Goal: Task Accomplishment & Management: Complete application form

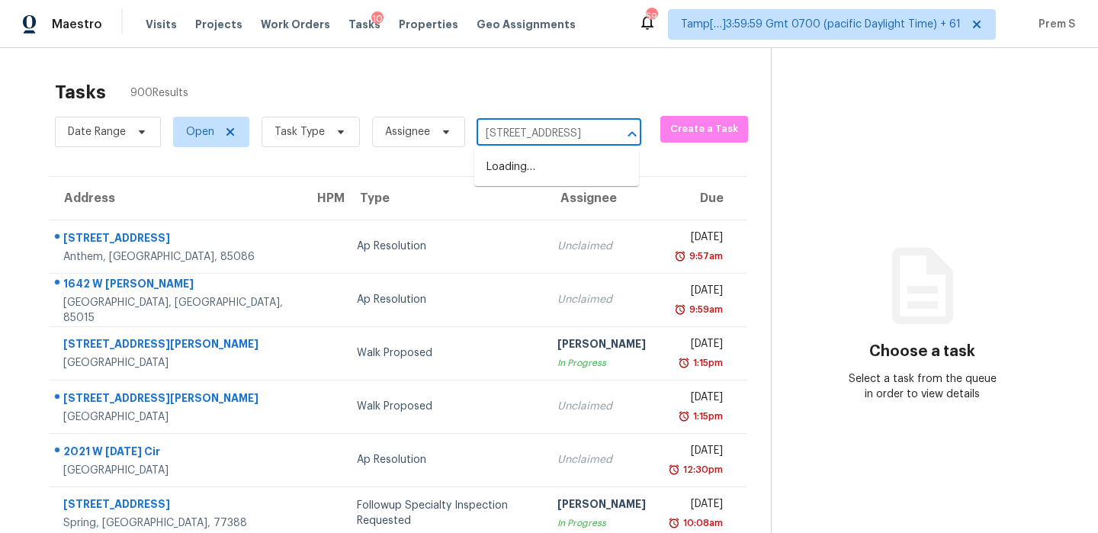
scroll to position [0, 59]
click at [515, 180] on li "[STREET_ADDRESS]" at bounding box center [556, 167] width 165 height 25
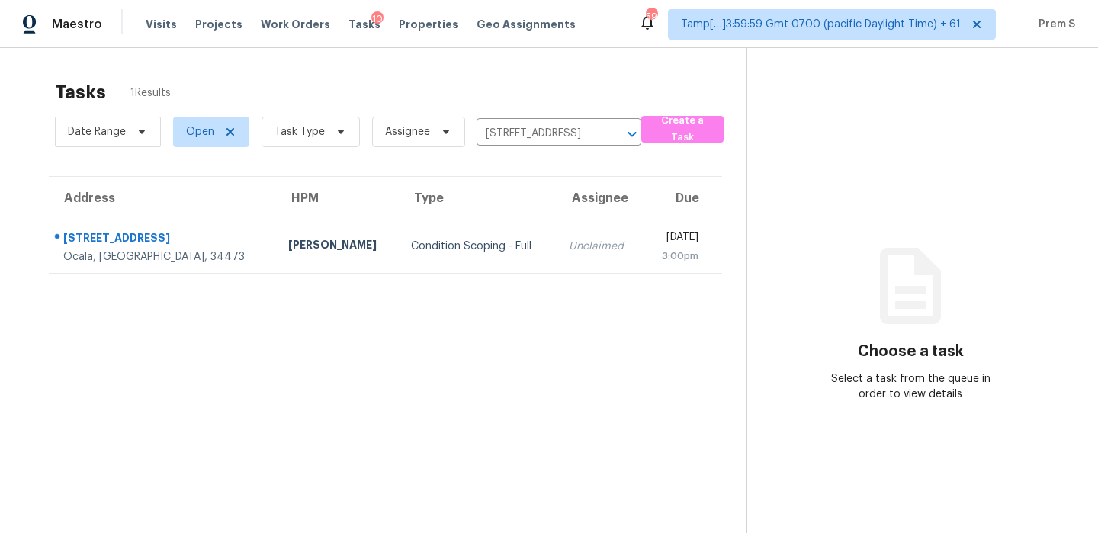
click at [644, 259] on td "[DATE] 3:00pm" at bounding box center [683, 246] width 79 height 53
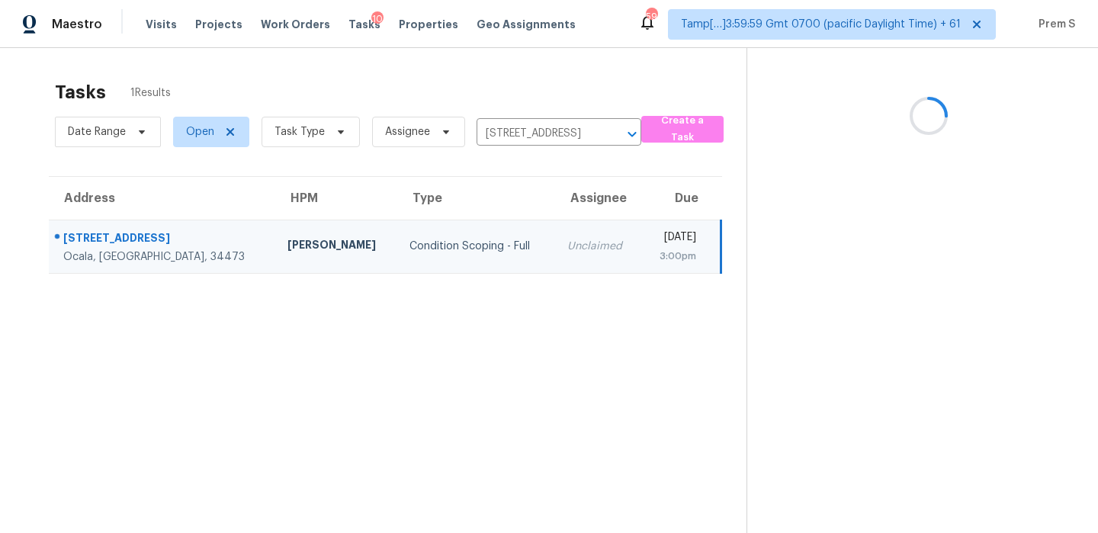
scroll to position [48, 0]
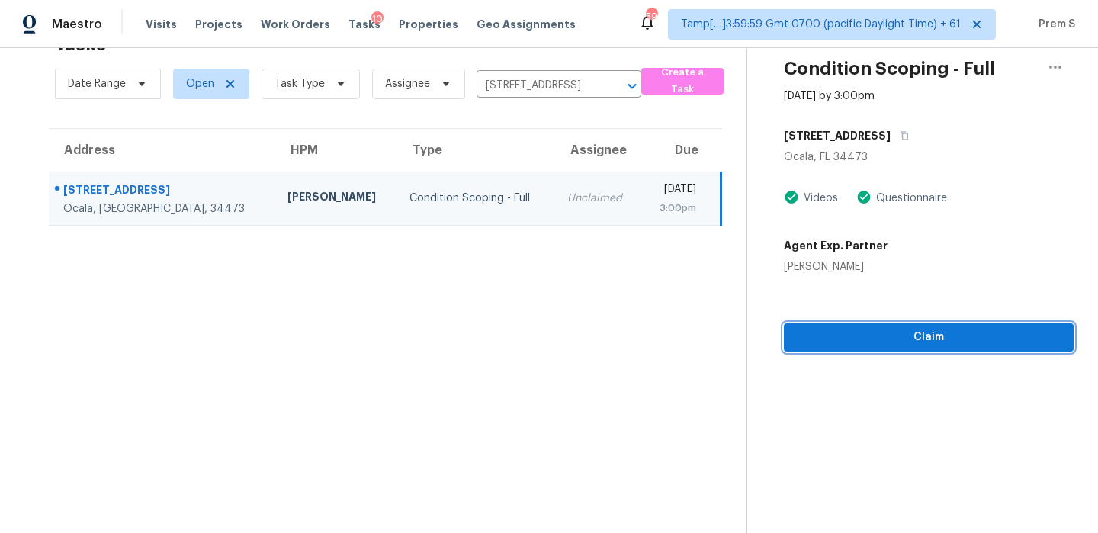
click at [955, 342] on span "Claim" at bounding box center [928, 337] width 265 height 19
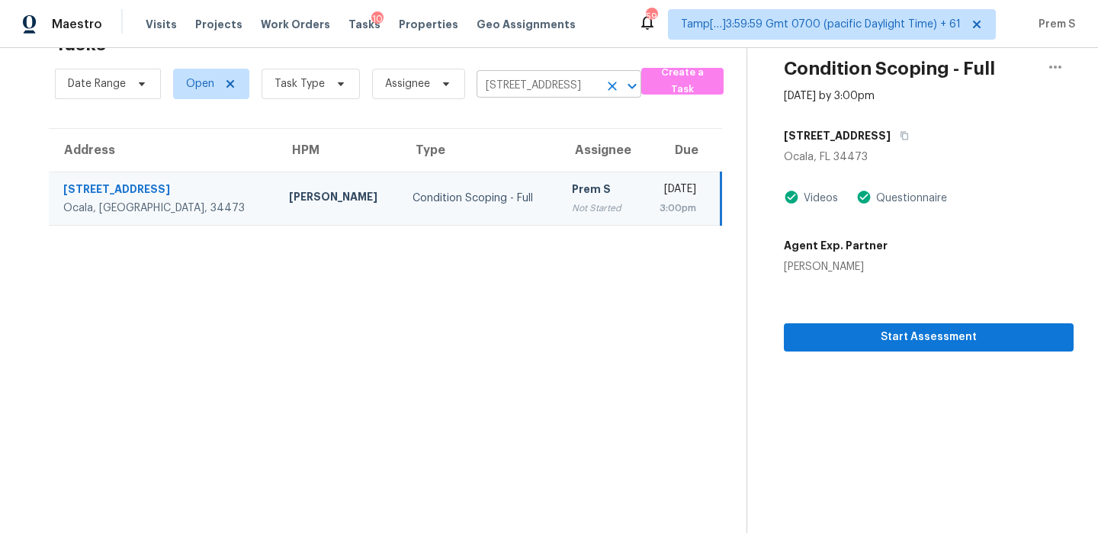
click at [615, 84] on icon "Clear" at bounding box center [612, 86] width 15 height 15
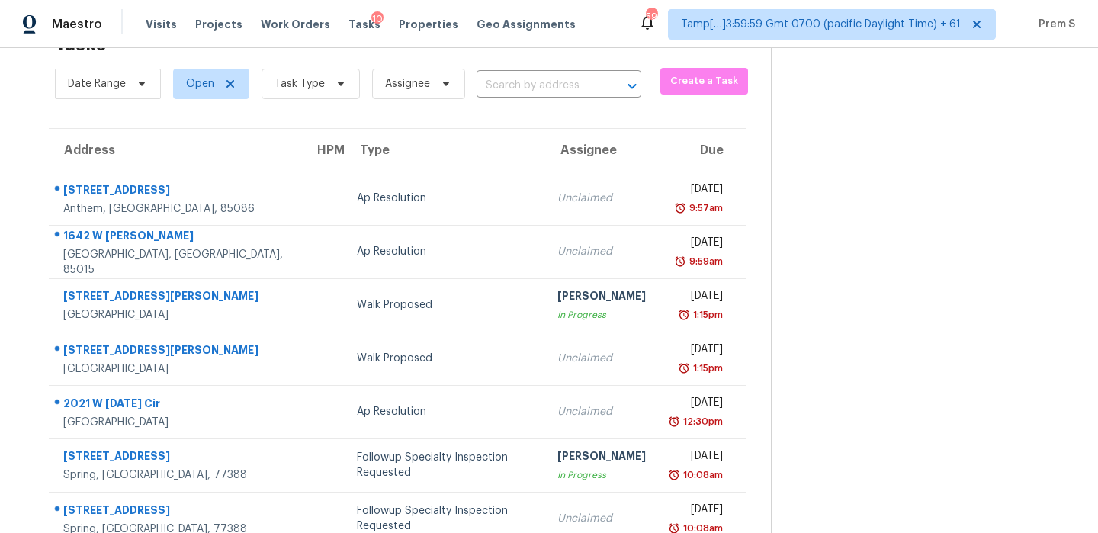
click at [546, 85] on input "text" at bounding box center [538, 86] width 122 height 24
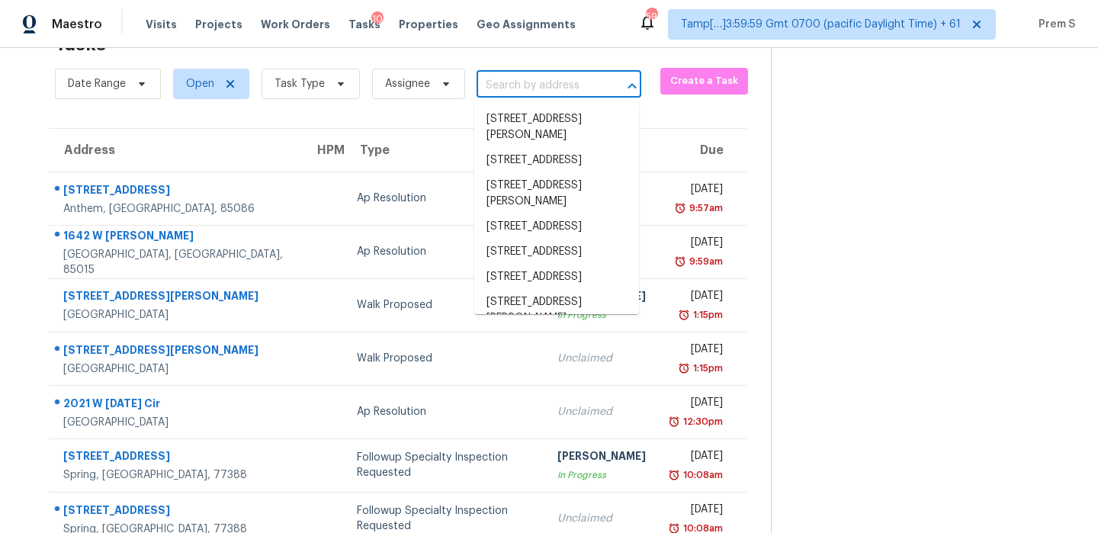
paste input "[STREET_ADDRESS]"
type input "[STREET_ADDRESS]"
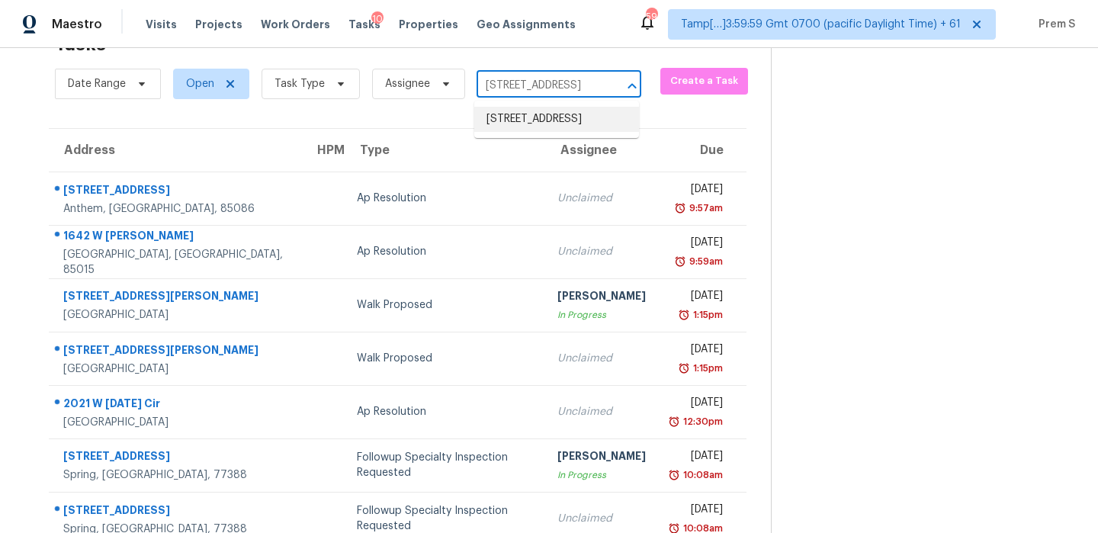
click at [537, 120] on li "[STREET_ADDRESS]" at bounding box center [556, 119] width 165 height 25
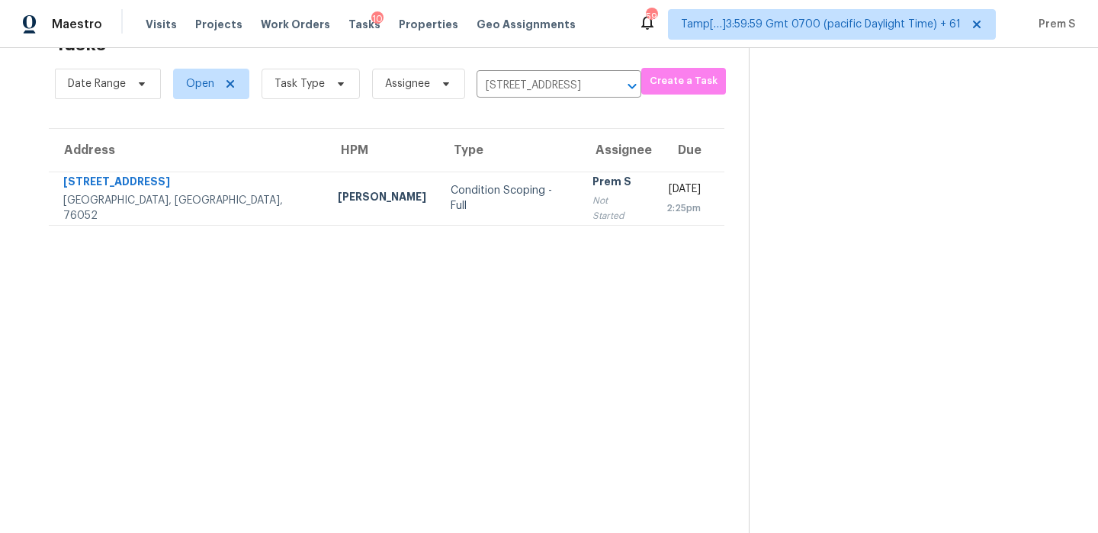
click at [592, 207] on div "Not Started" at bounding box center [617, 208] width 50 height 31
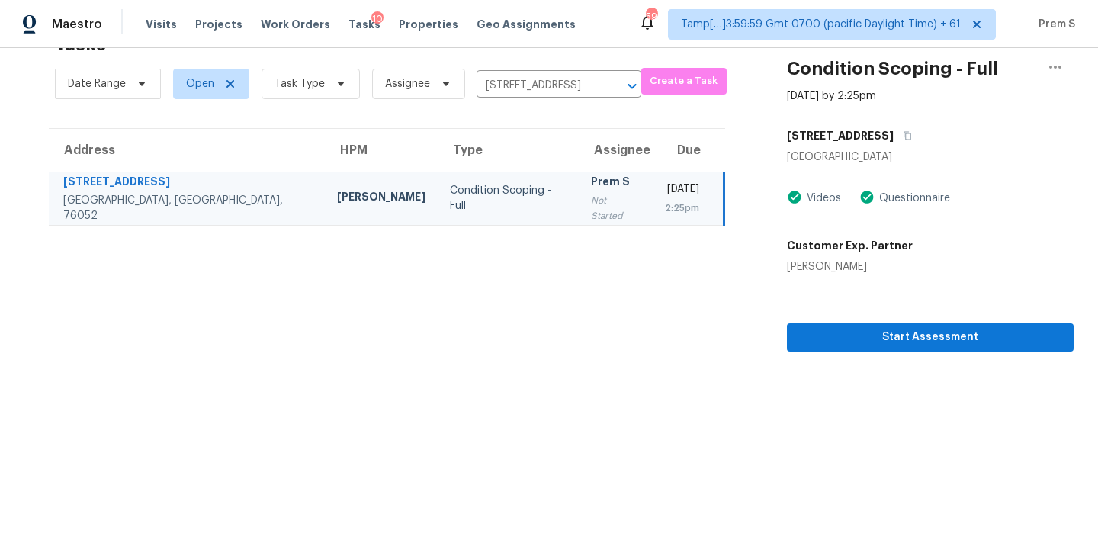
click at [923, 351] on section "Condition Scoping - Full [DATE] by 2:25pm [STREET_ADDRESS] Videos Questionnaire…" at bounding box center [912, 266] width 324 height 533
click at [960, 330] on span "Start Assessment" at bounding box center [930, 337] width 262 height 19
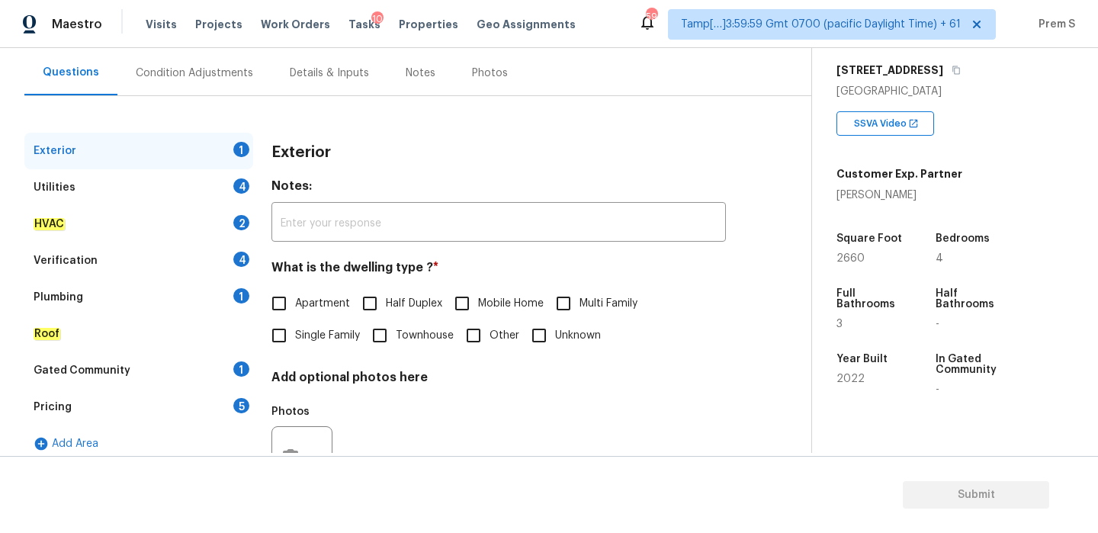
scroll to position [201, 0]
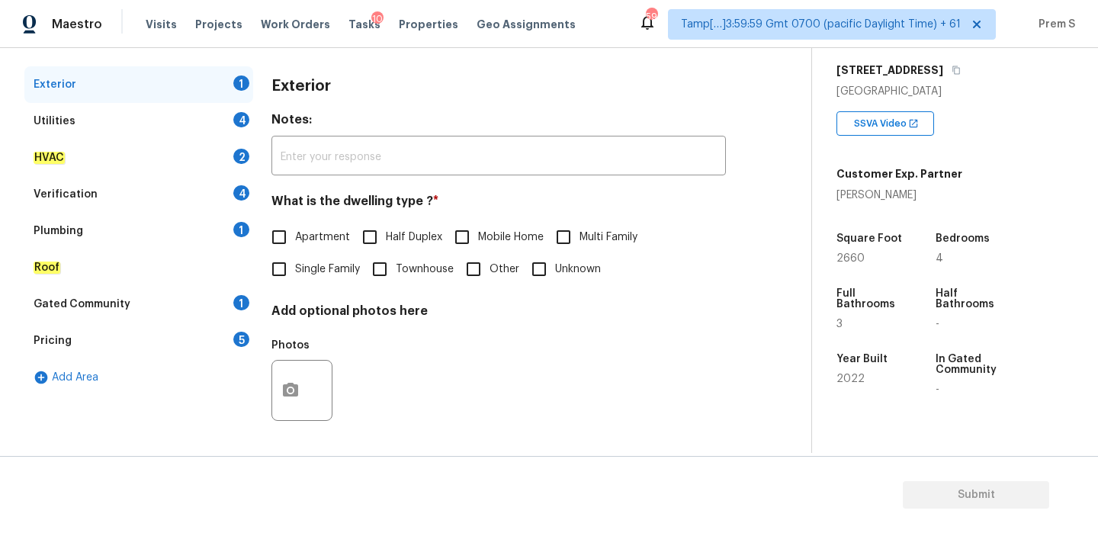
click at [313, 271] on span "Single Family" at bounding box center [327, 270] width 65 height 16
click at [295, 271] on input "Single Family" at bounding box center [279, 269] width 32 height 32
checkbox input "true"
click at [242, 115] on div "4" at bounding box center [241, 119] width 16 height 15
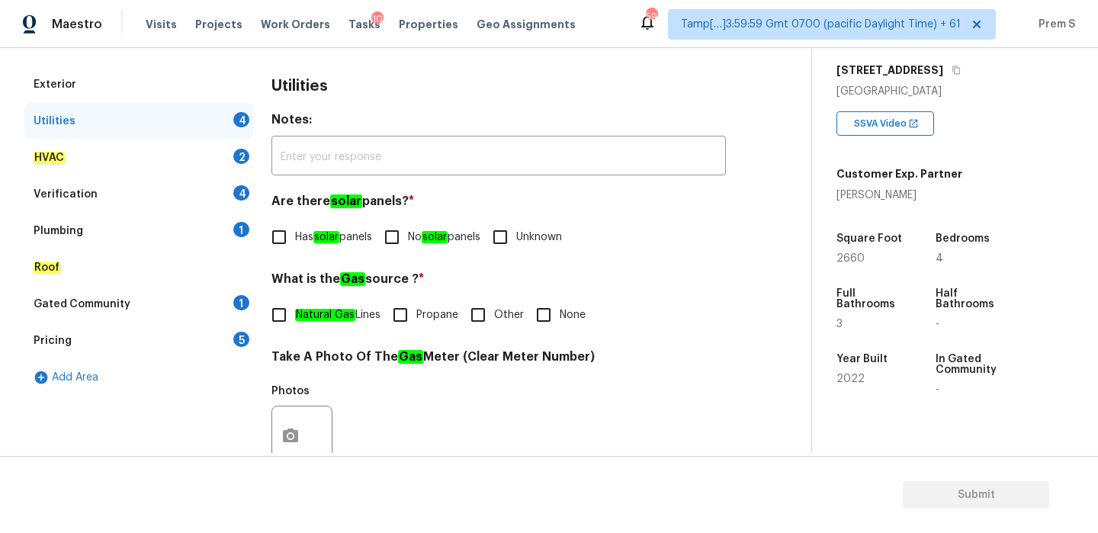
click at [416, 243] on span "No solar panels" at bounding box center [444, 238] width 72 height 16
click at [408, 243] on input "No solar panels" at bounding box center [392, 237] width 32 height 32
checkbox input "true"
click at [494, 310] on input "Other" at bounding box center [478, 315] width 32 height 32
click at [494, 310] on input "Other" at bounding box center [478, 316] width 32 height 32
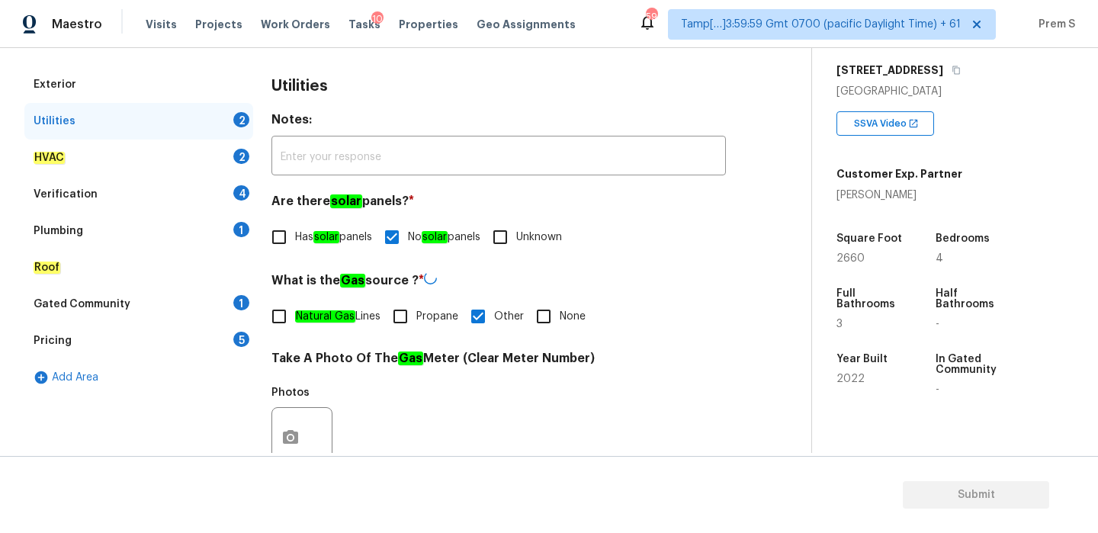
checkbox input "false"
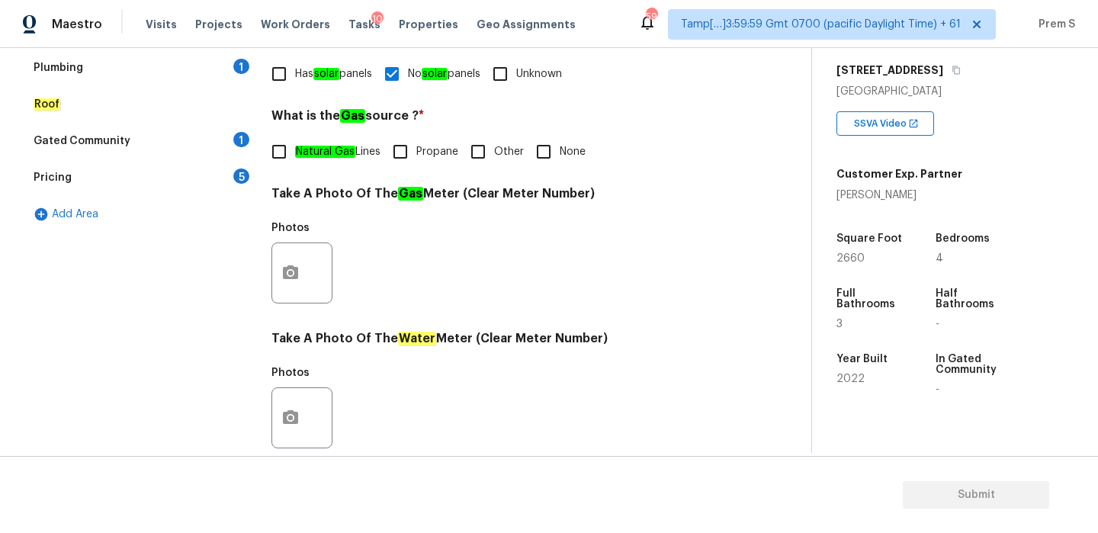
scroll to position [615, 0]
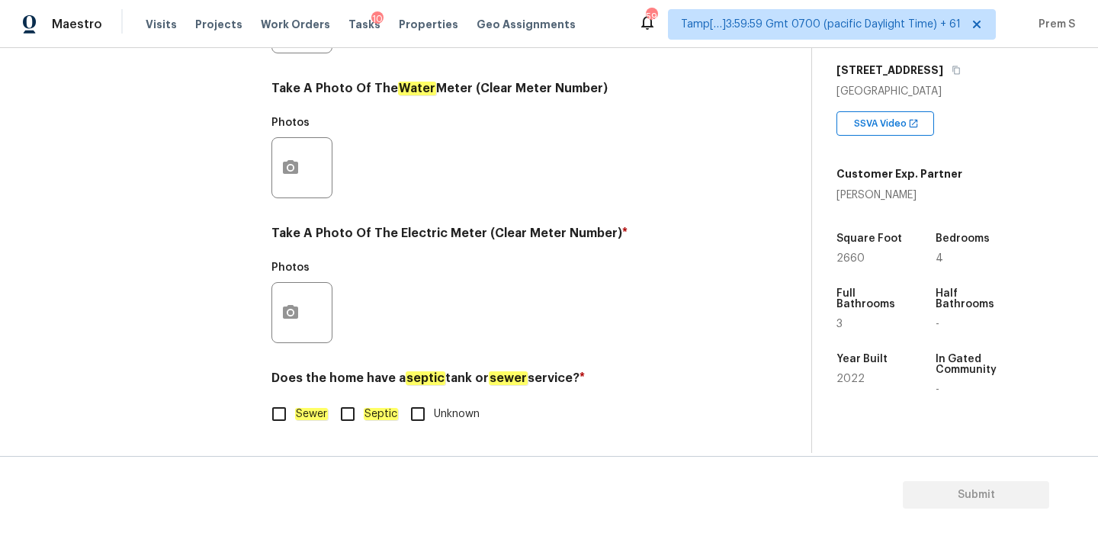
click at [304, 405] on label "Sewer" at bounding box center [295, 414] width 65 height 32
click at [295, 405] on input "Sewer" at bounding box center [279, 414] width 32 height 32
checkbox input "true"
click at [291, 314] on circle "button" at bounding box center [290, 312] width 5 height 5
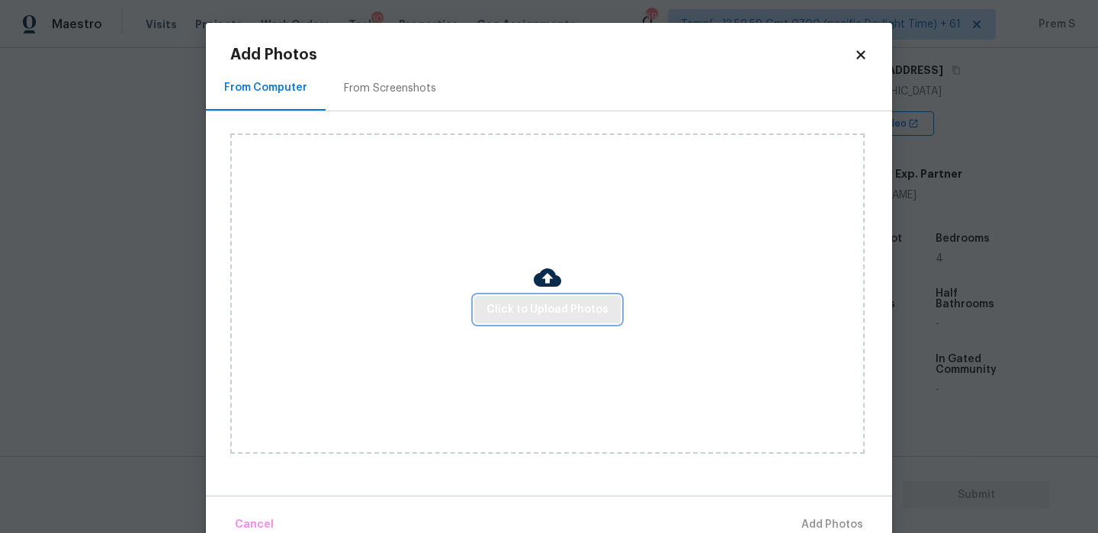
click at [584, 311] on span "Click to Upload Photos" at bounding box center [547, 309] width 122 height 19
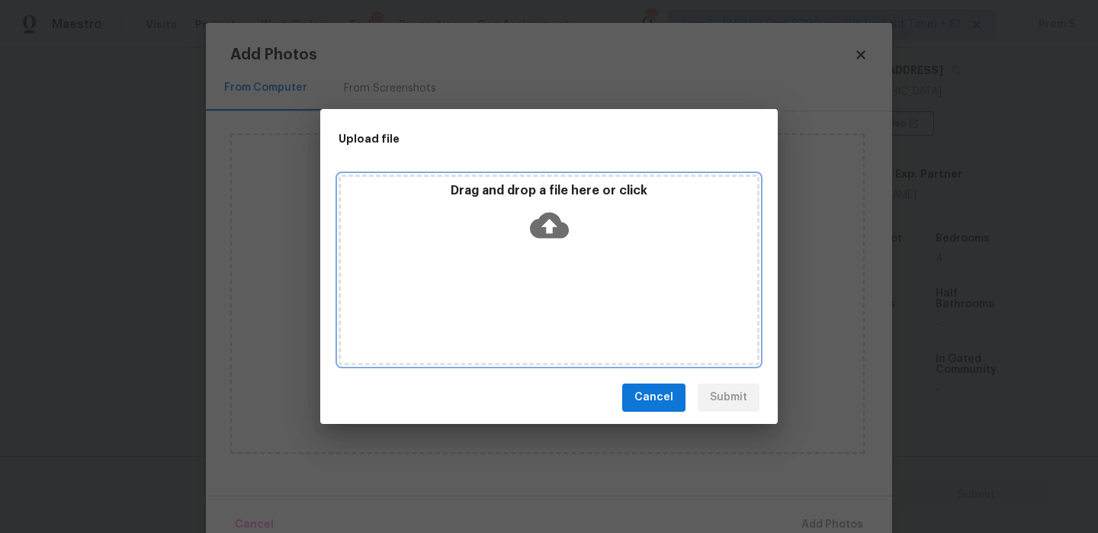
click at [552, 230] on icon at bounding box center [549, 225] width 39 height 26
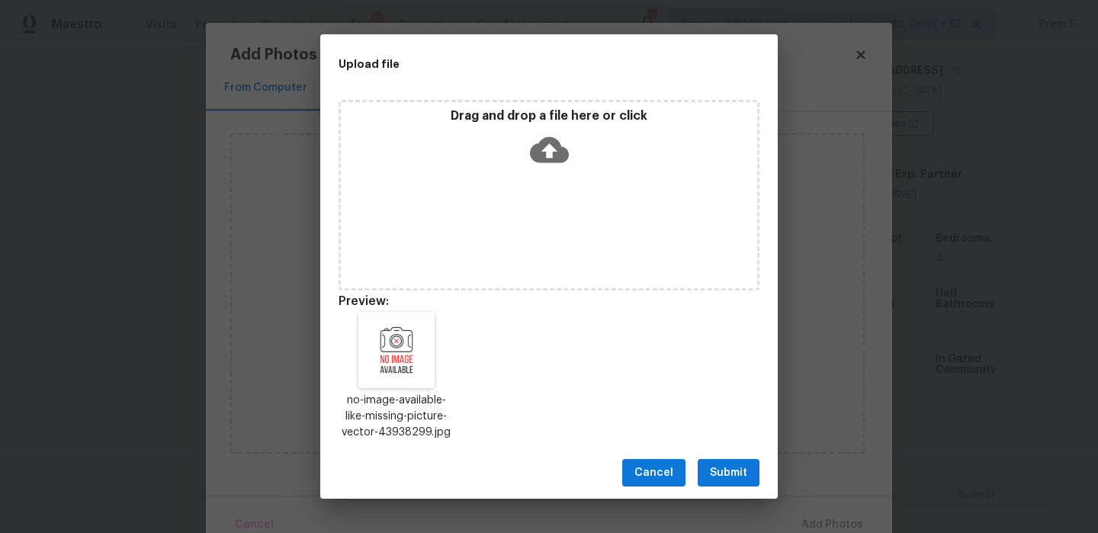
click at [730, 470] on span "Submit" at bounding box center [728, 473] width 37 height 19
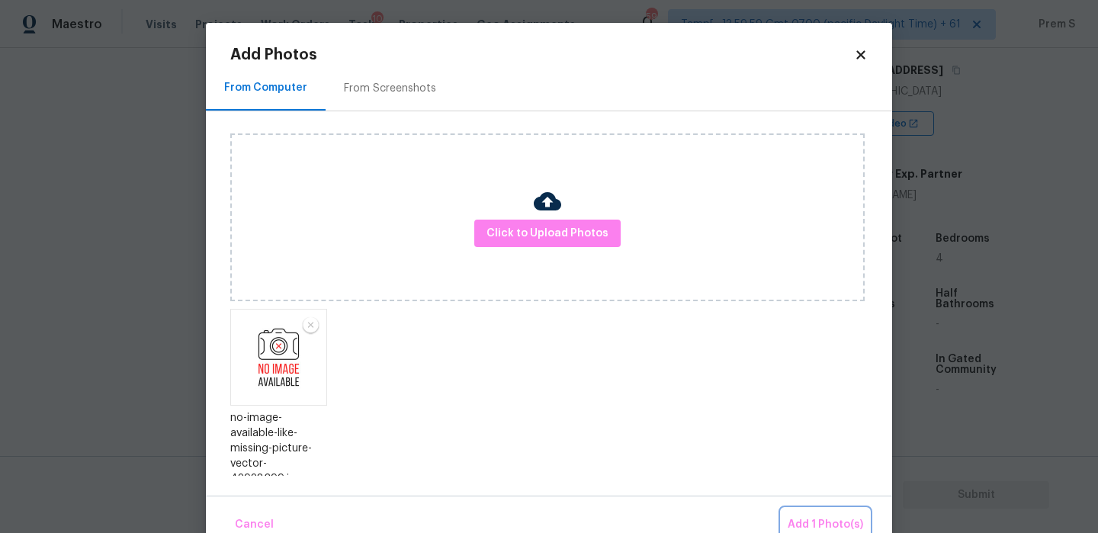
click at [833, 524] on span "Add 1 Photo(s)" at bounding box center [825, 524] width 75 height 19
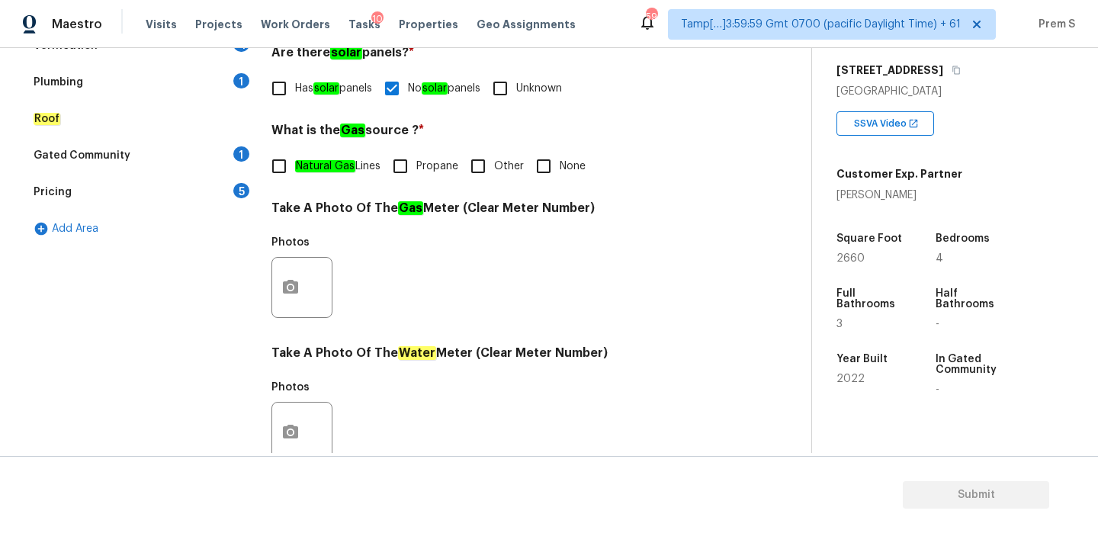
scroll to position [185, 0]
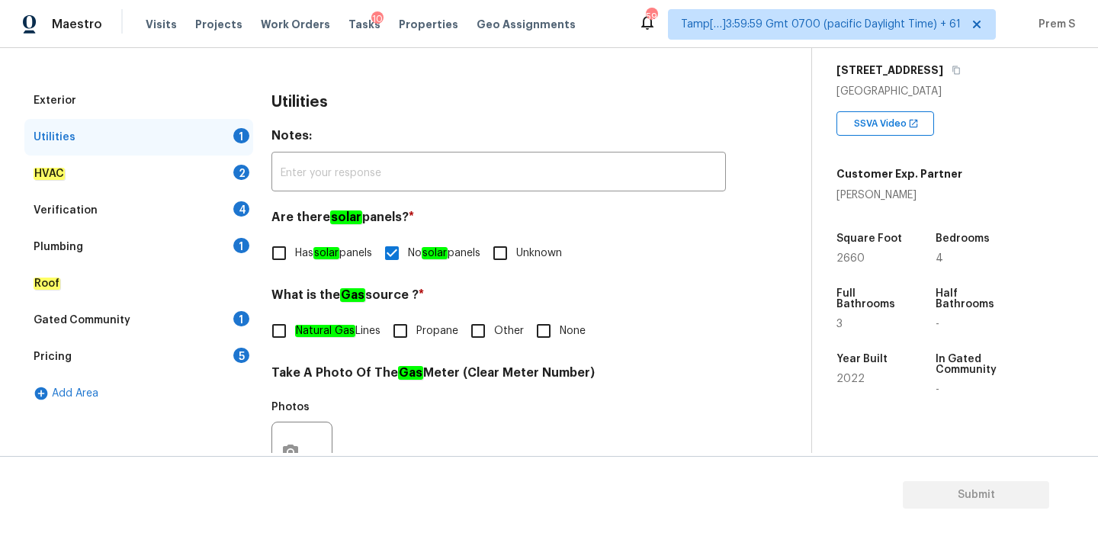
click at [235, 167] on div "2" at bounding box center [241, 172] width 16 height 15
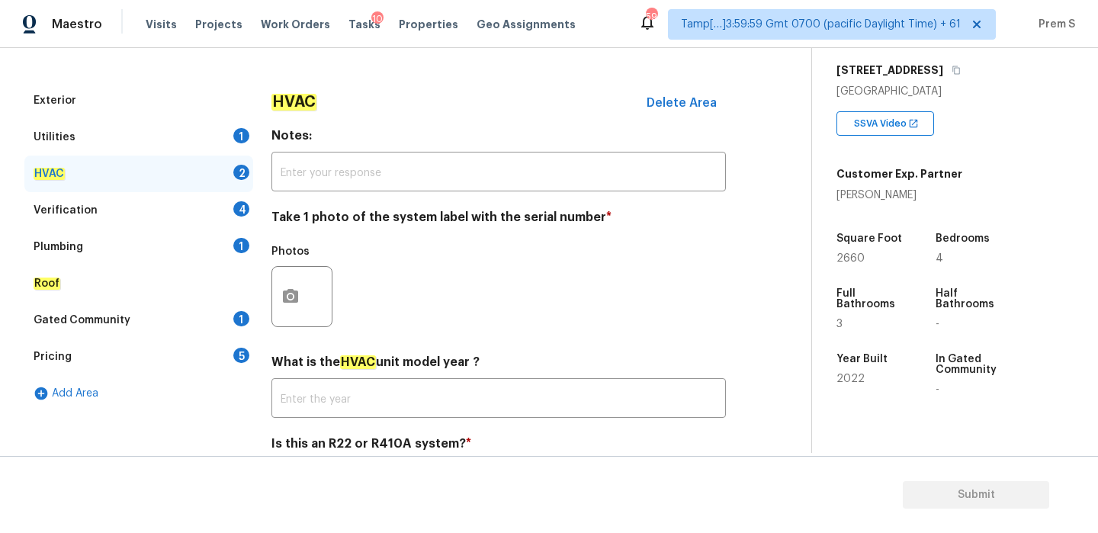
scroll to position [252, 0]
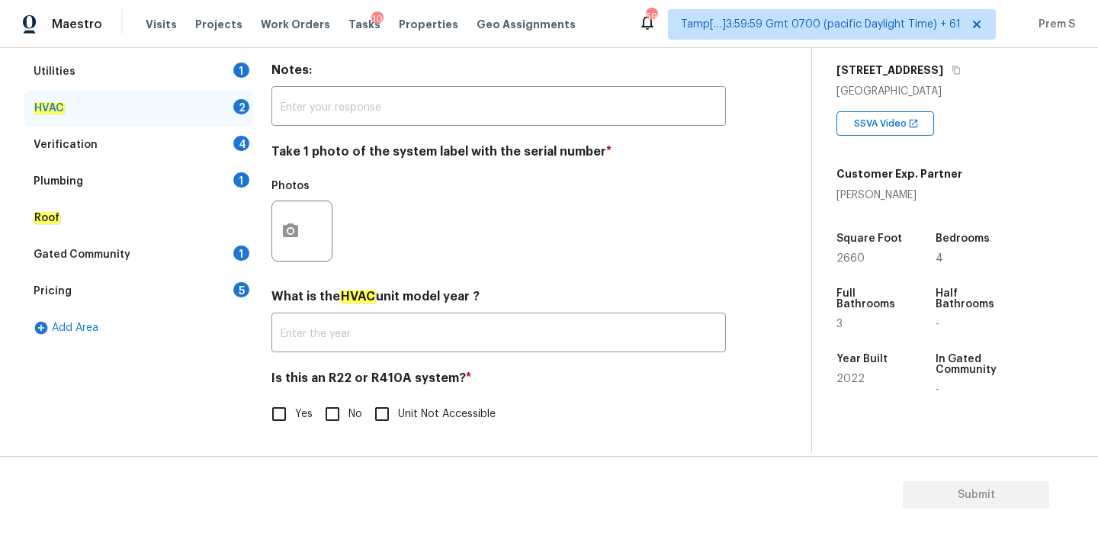
click at [333, 416] on input "No" at bounding box center [332, 414] width 32 height 32
checkbox input "true"
click at [301, 238] on button "button" at bounding box center [290, 230] width 37 height 59
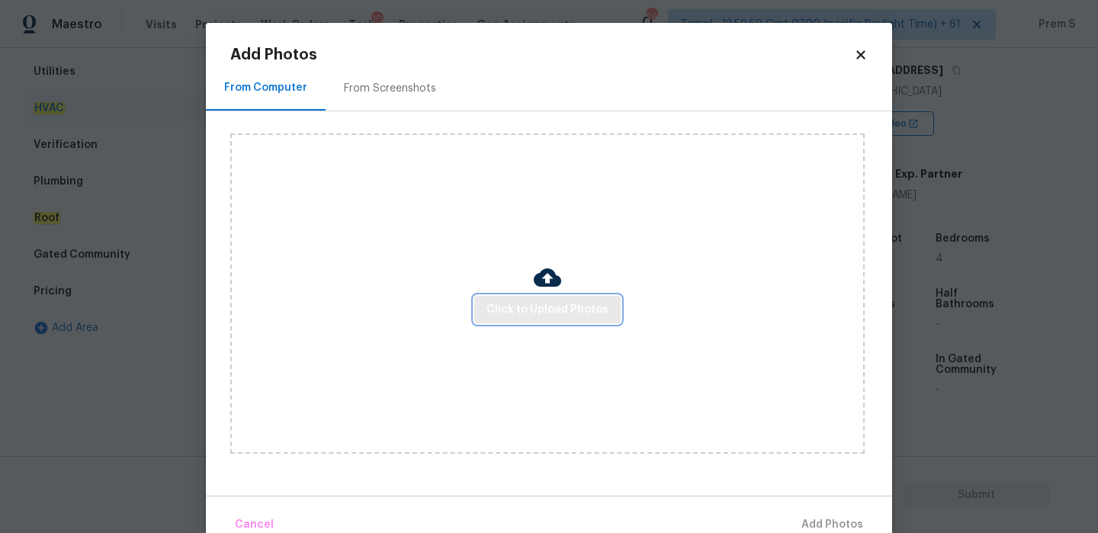
click at [550, 319] on button "Click to Upload Photos" at bounding box center [547, 310] width 146 height 28
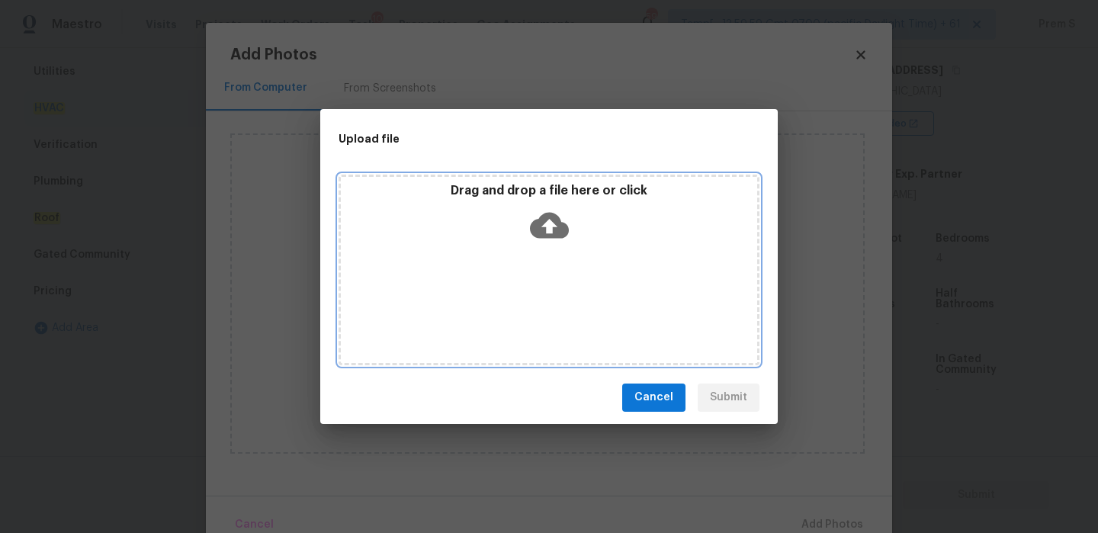
click at [546, 223] on icon at bounding box center [549, 225] width 39 height 39
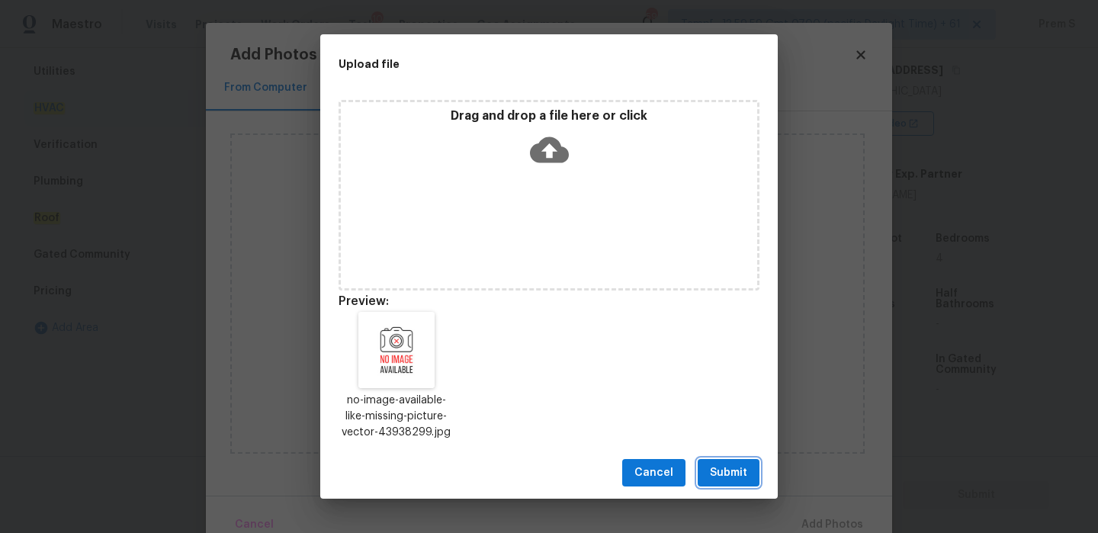
click at [738, 477] on span "Submit" at bounding box center [728, 473] width 37 height 19
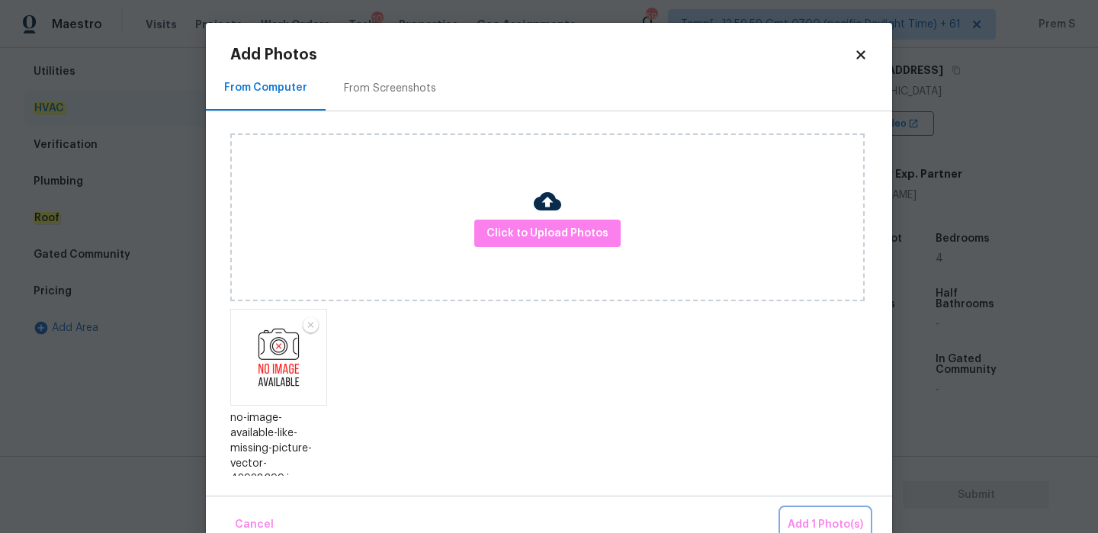
click at [853, 527] on span "Add 1 Photo(s)" at bounding box center [825, 524] width 75 height 19
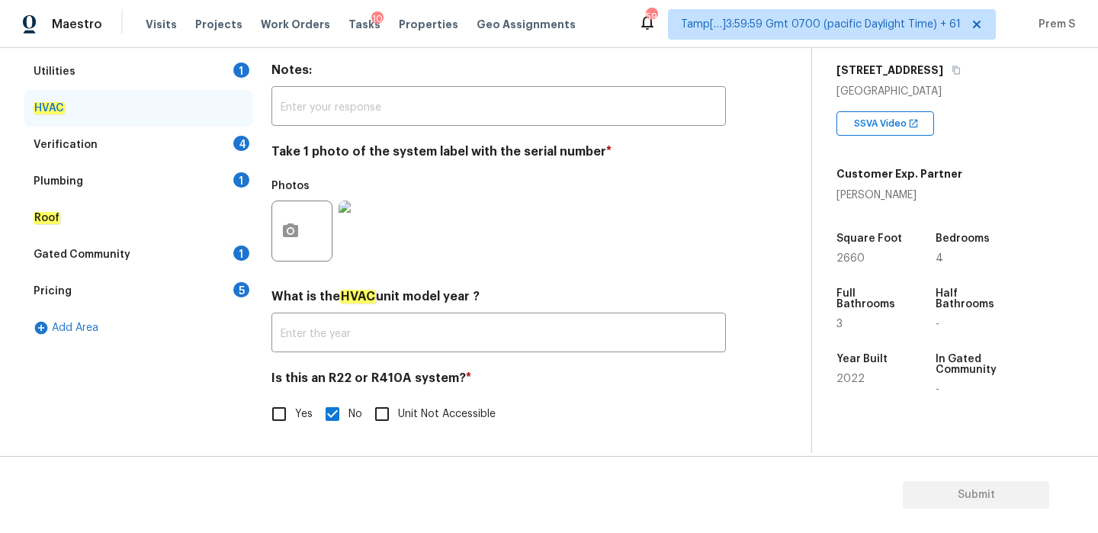
click at [223, 130] on div "Verification 4" at bounding box center [138, 145] width 229 height 37
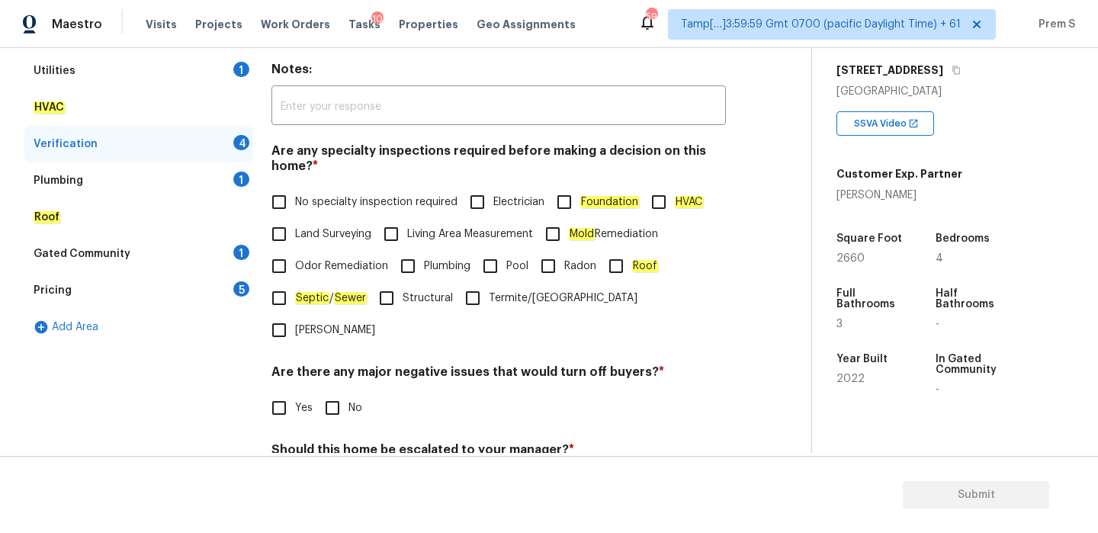
click at [291, 206] on input "No specialty inspection required" at bounding box center [279, 202] width 32 height 32
checkbox input "true"
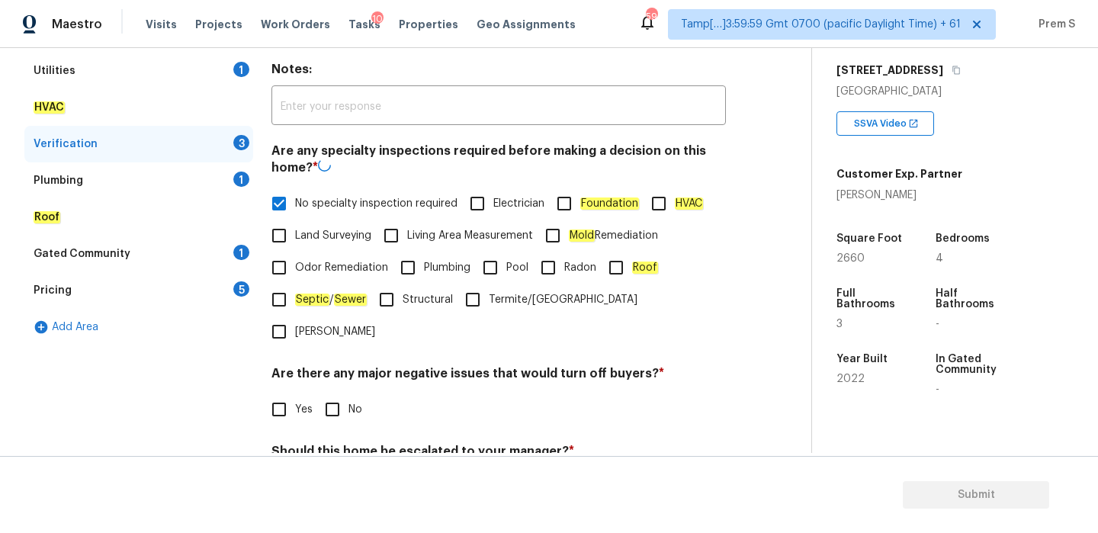
click at [332, 393] on input "No" at bounding box center [332, 409] width 32 height 32
checkbox input "true"
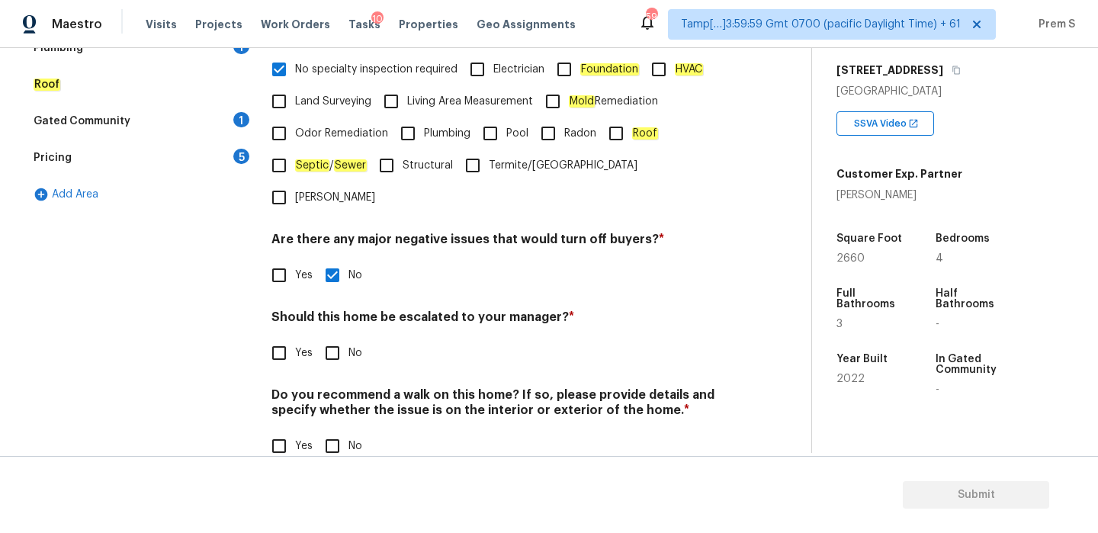
click at [337, 337] on input "No" at bounding box center [332, 353] width 32 height 32
checkbox input "true"
click at [332, 394] on div "Do you recommend a walk on this home? If so, please provide details and specify…" at bounding box center [498, 424] width 454 height 75
click at [333, 430] on input "No" at bounding box center [332, 446] width 32 height 32
checkbox input "true"
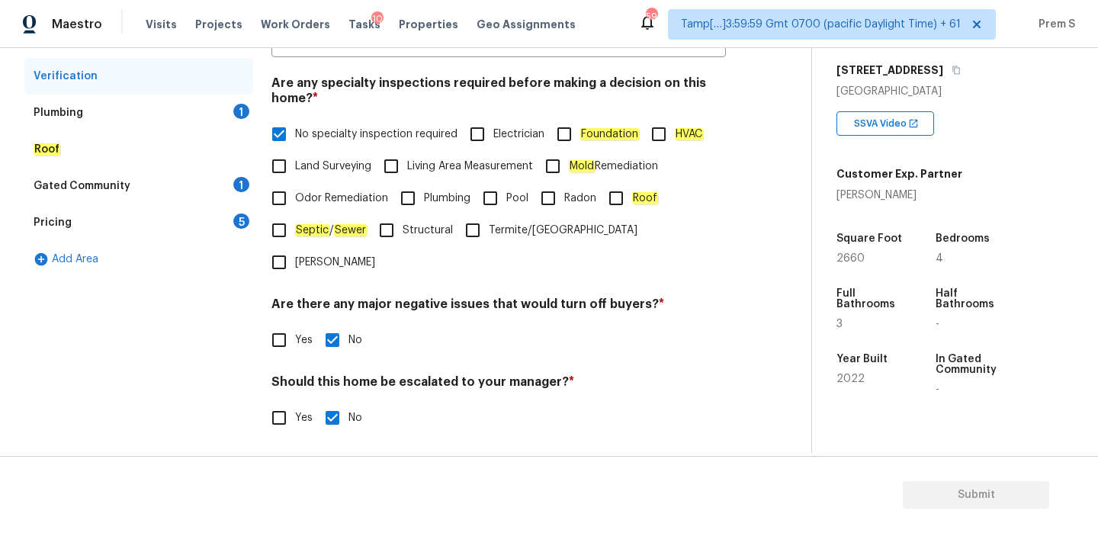
click at [250, 199] on div "Gated Community 1" at bounding box center [138, 186] width 229 height 37
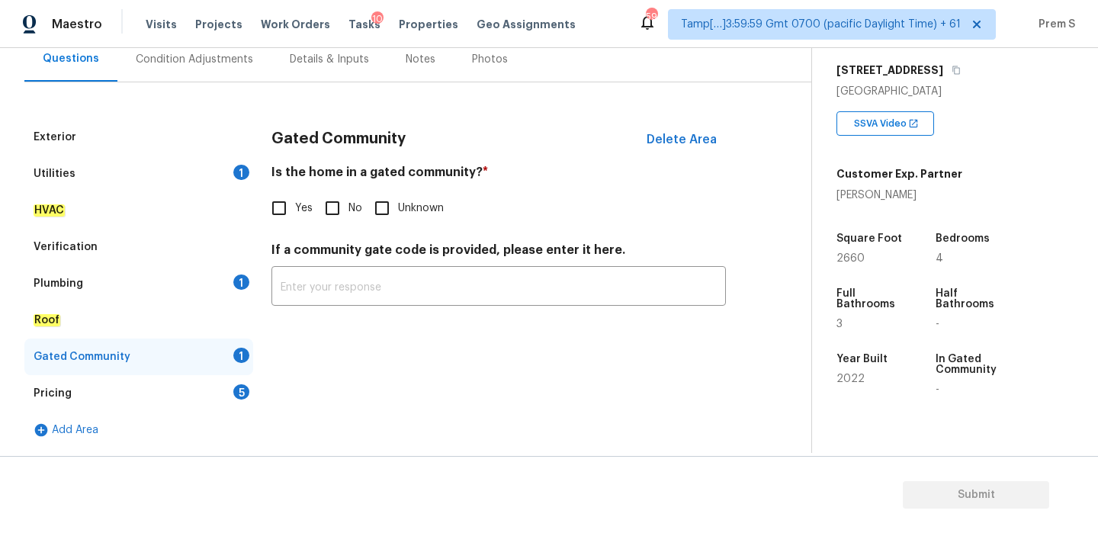
click at [238, 288] on div "1" at bounding box center [241, 282] width 16 height 15
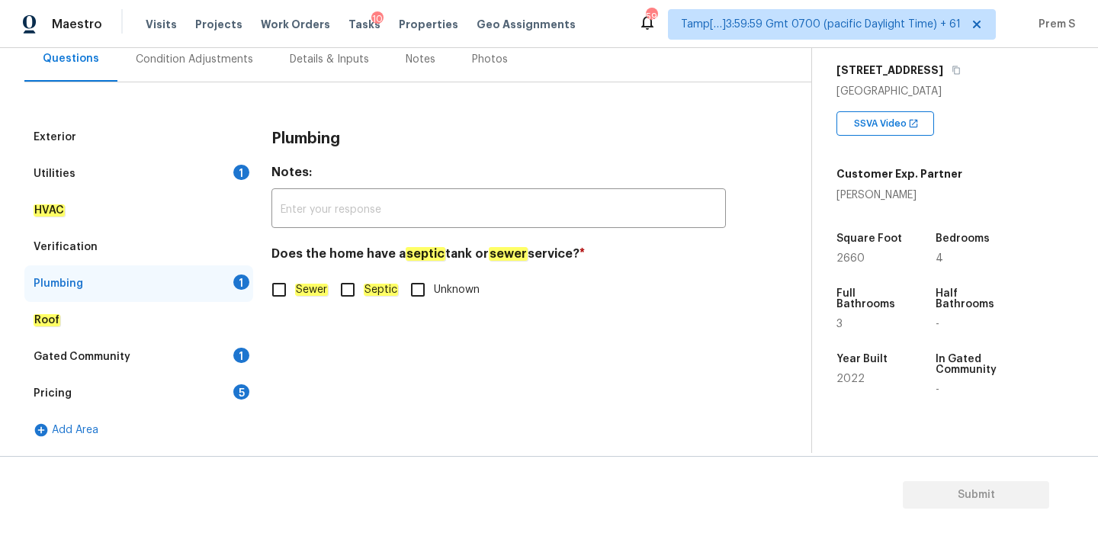
click at [310, 299] on label "Sewer" at bounding box center [295, 290] width 65 height 32
click at [295, 299] on input "Sewer" at bounding box center [279, 290] width 32 height 32
checkbox input "true"
click at [233, 353] on div "1" at bounding box center [241, 355] width 16 height 15
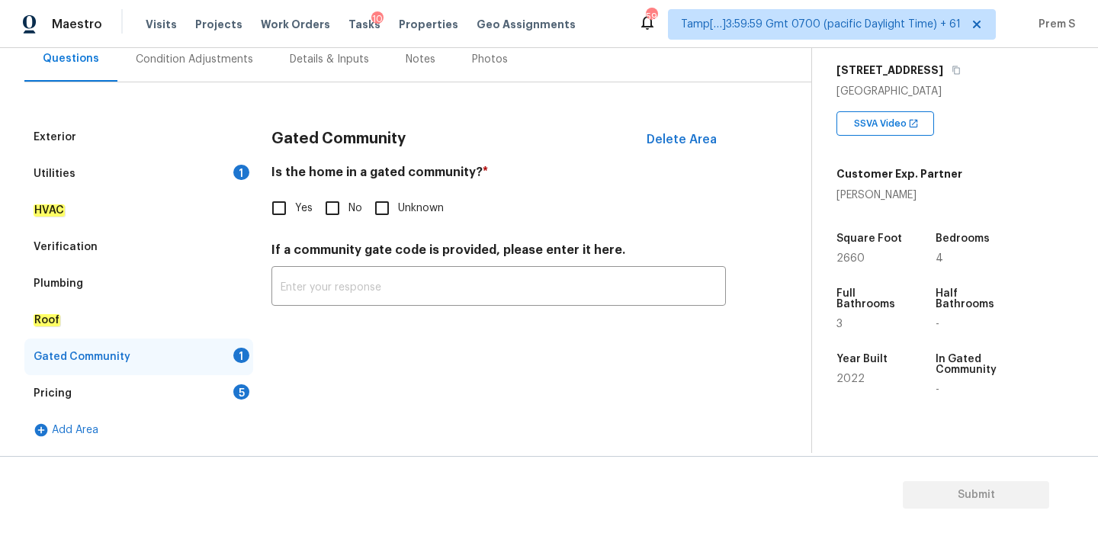
click at [343, 214] on input "No" at bounding box center [332, 208] width 32 height 32
checkbox input "true"
click at [224, 387] on div "Pricing 5" at bounding box center [138, 393] width 229 height 37
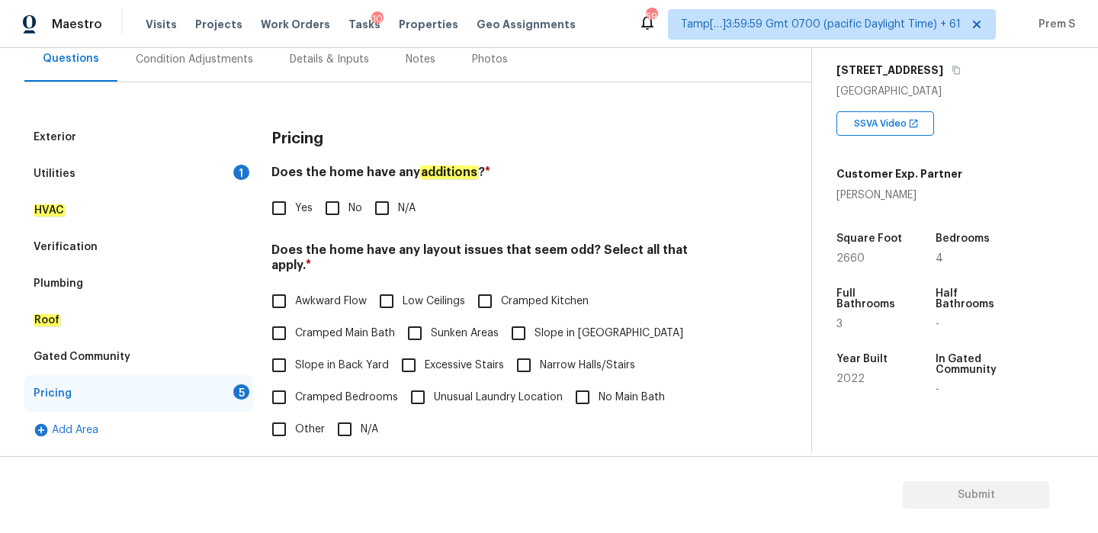
click at [331, 207] on input "No" at bounding box center [332, 208] width 32 height 32
checkbox input "true"
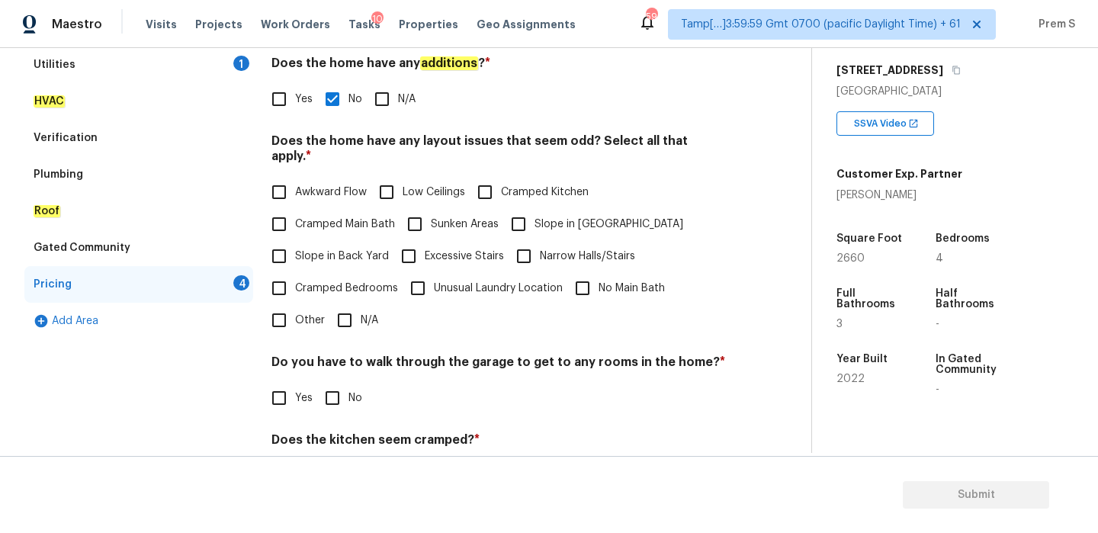
click at [342, 304] on input "N/A" at bounding box center [345, 320] width 32 height 32
checkbox input "true"
click at [332, 382] on input "No" at bounding box center [332, 398] width 32 height 32
checkbox input "true"
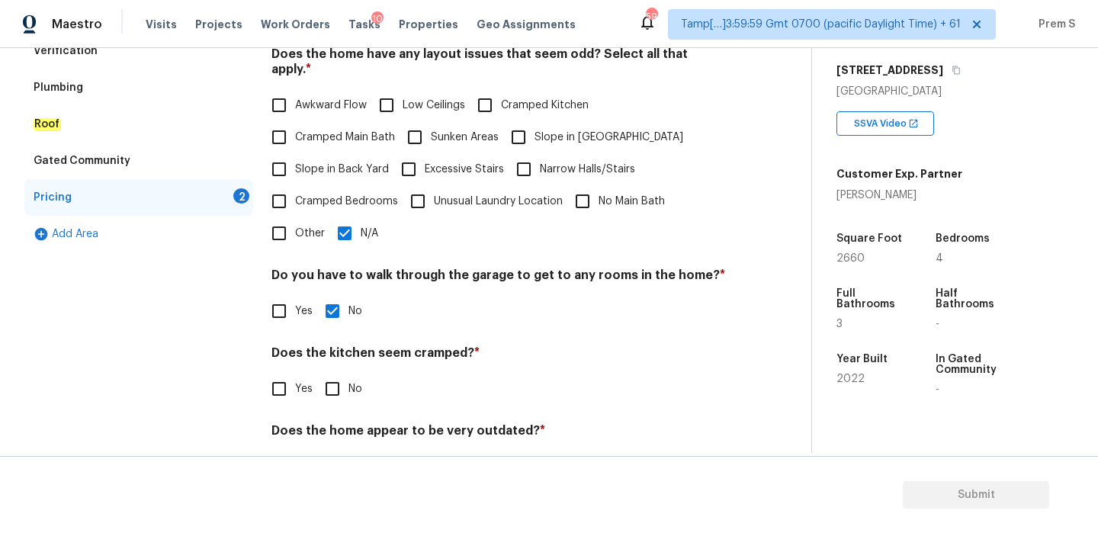
scroll to position [382, 0]
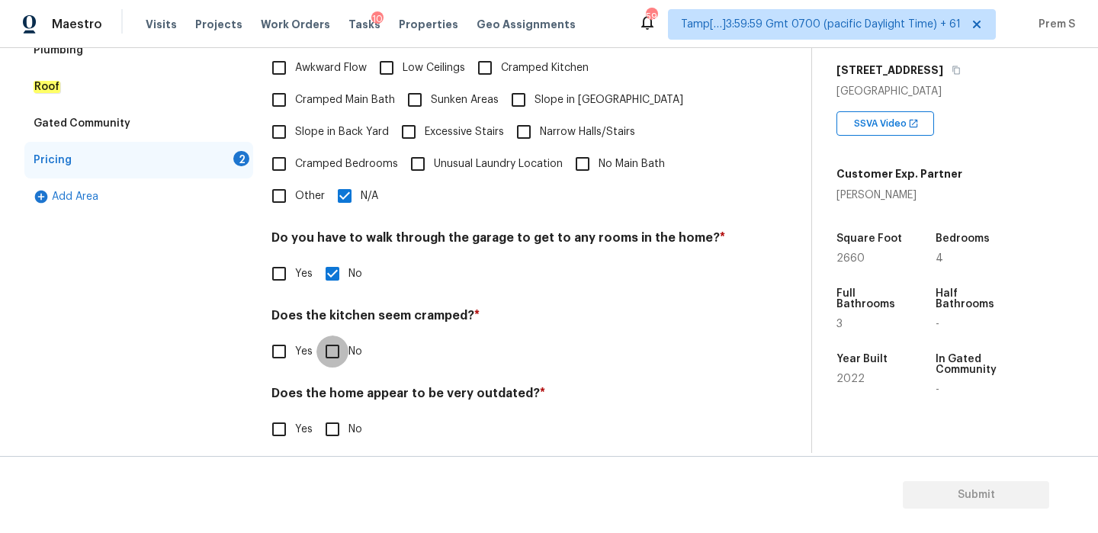
click at [333, 336] on input "No" at bounding box center [332, 352] width 32 height 32
checkbox input "true"
click at [339, 416] on input "No" at bounding box center [332, 429] width 32 height 32
checkbox input "true"
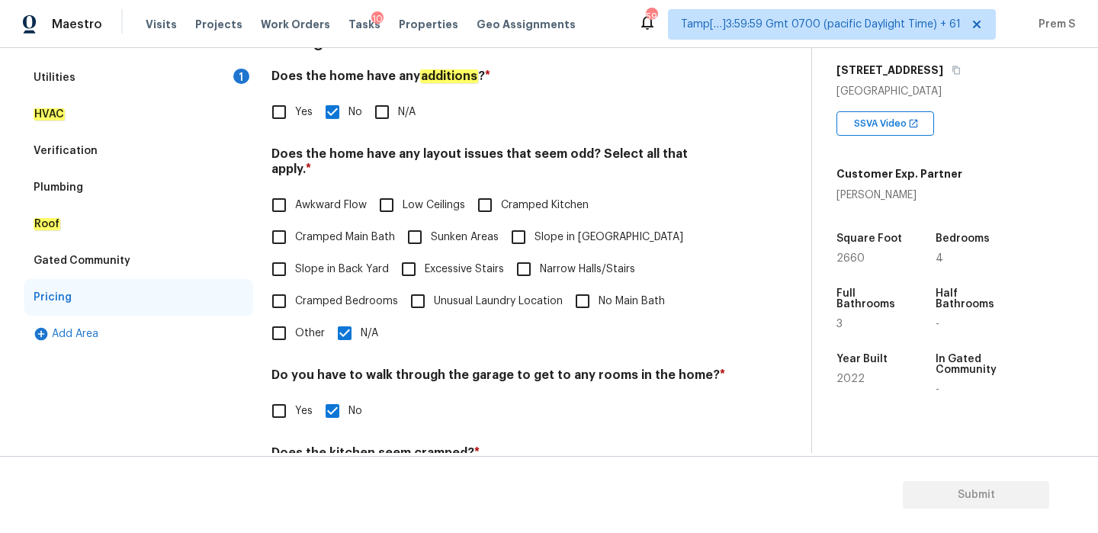
scroll to position [63, 0]
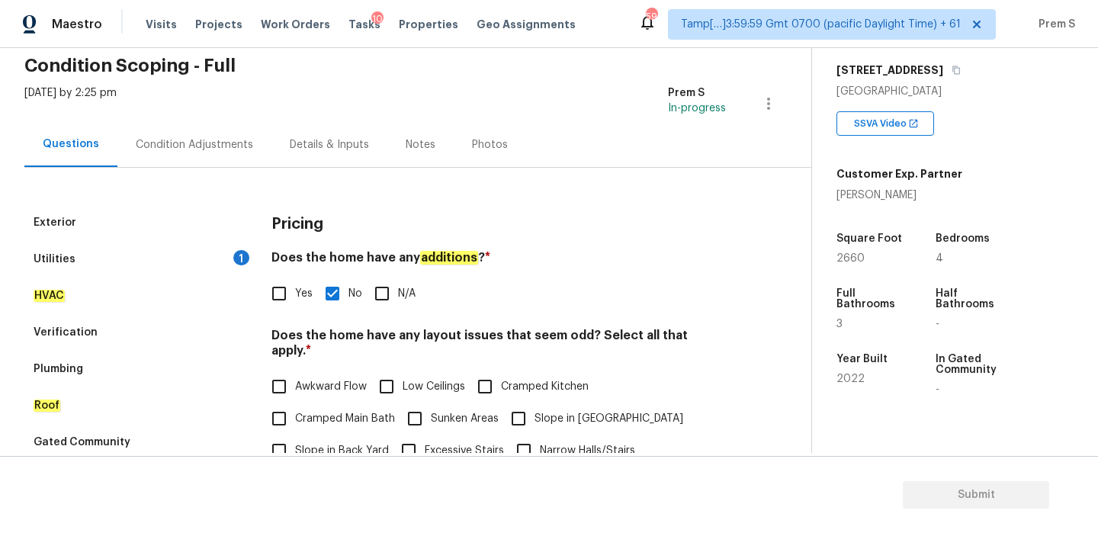
click at [227, 147] on div "Condition Adjustments" at bounding box center [194, 144] width 117 height 15
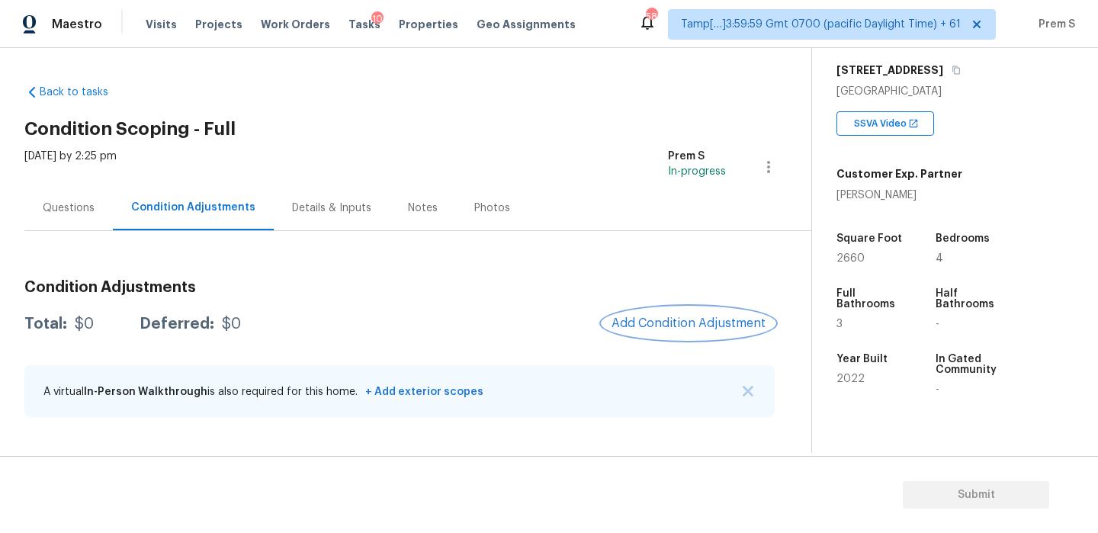
click at [615, 325] on span "Add Condition Adjustment" at bounding box center [689, 323] width 154 height 14
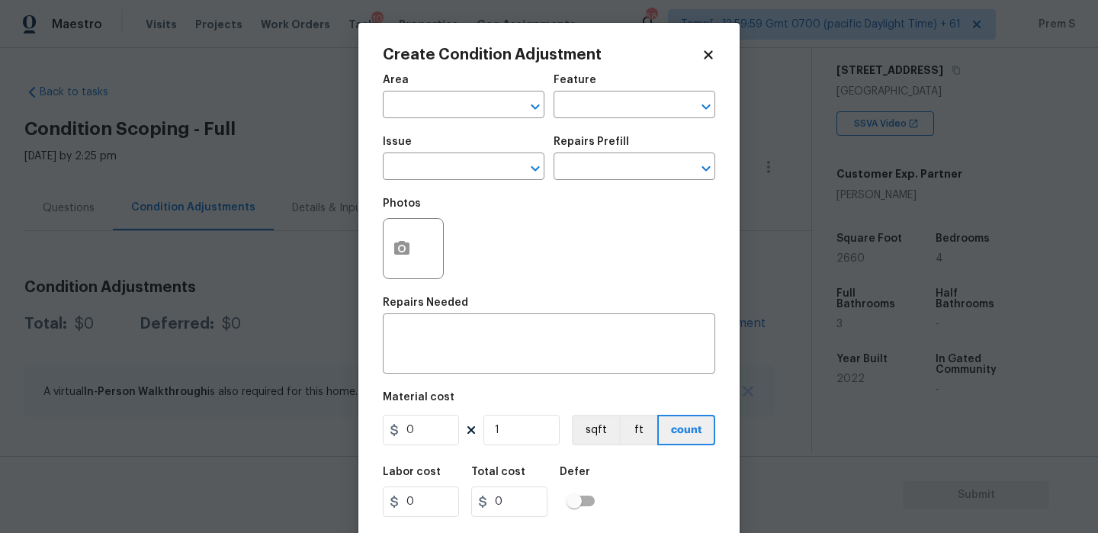
click at [441, 119] on span "Area ​" at bounding box center [464, 97] width 162 height 62
click at [444, 102] on input "text" at bounding box center [442, 107] width 119 height 24
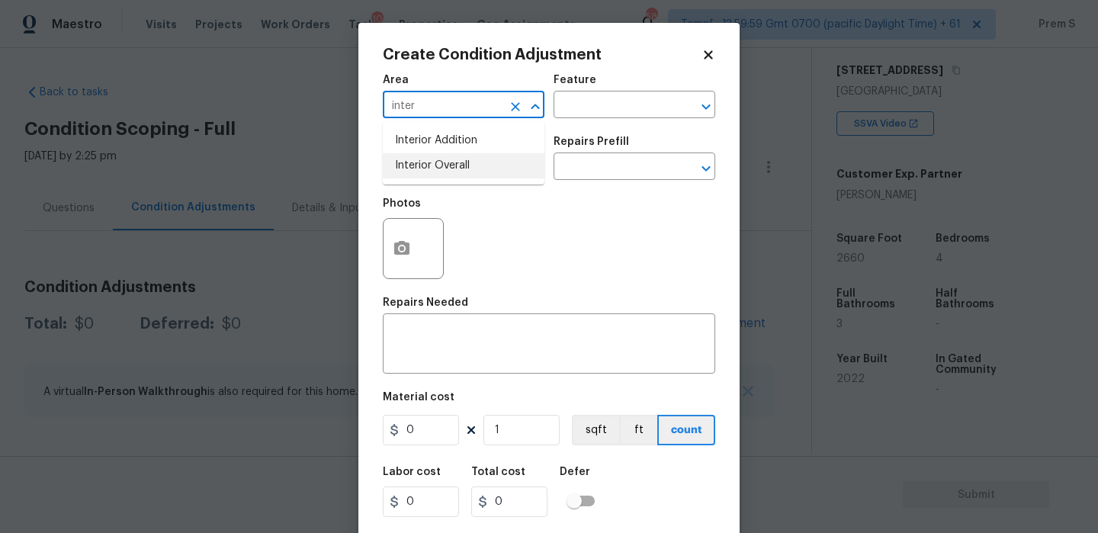
click at [483, 165] on li "Interior Overall" at bounding box center [464, 165] width 162 height 25
type input "Interior Overall"
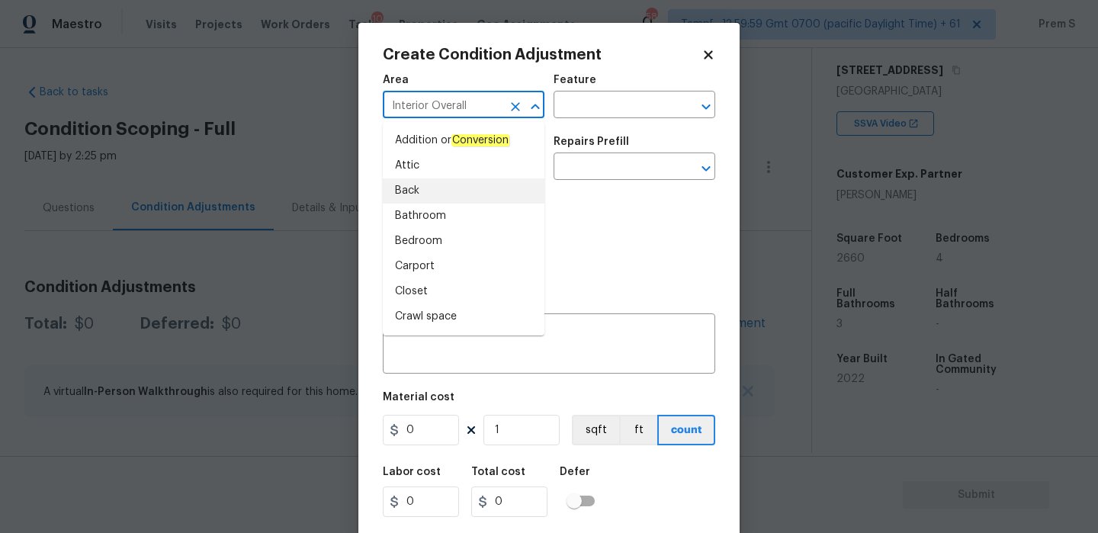
click at [573, 230] on div "Photos" at bounding box center [549, 238] width 332 height 99
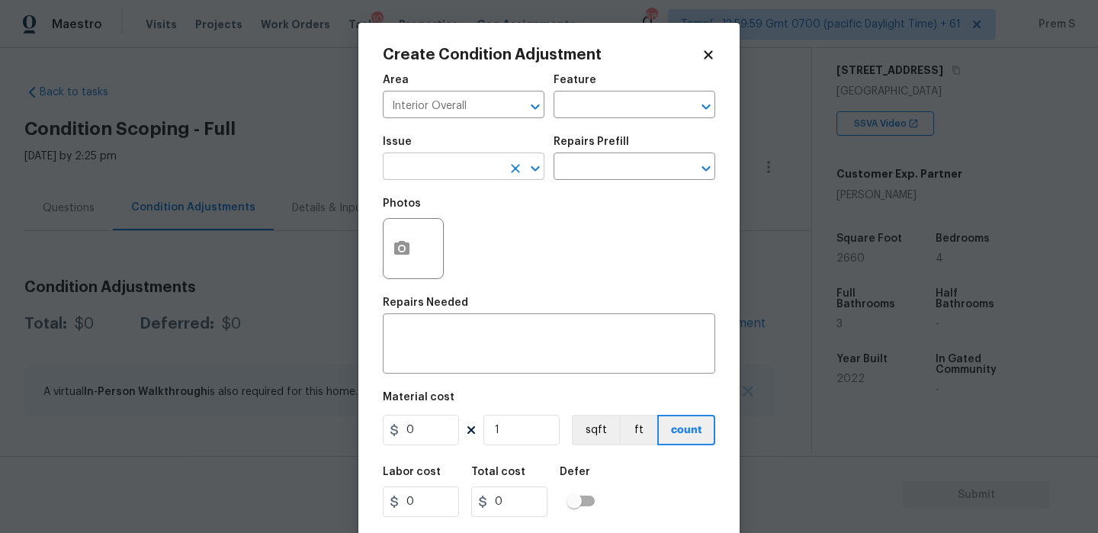
click at [451, 172] on input "text" at bounding box center [442, 168] width 119 height 24
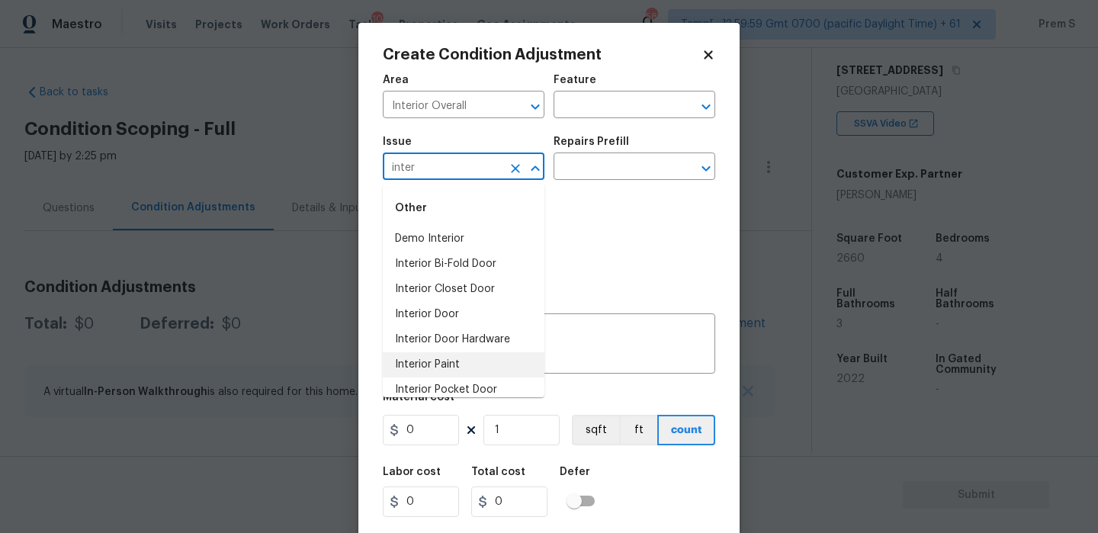
click at [451, 354] on li "Interior Paint" at bounding box center [464, 364] width 162 height 25
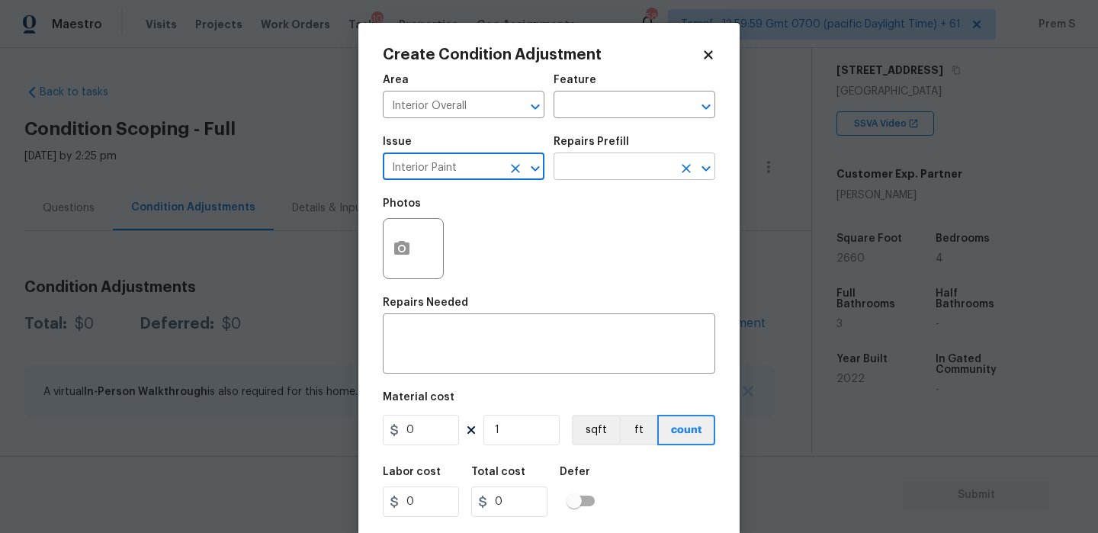
type input "Interior Paint"
click at [605, 165] on input "text" at bounding box center [613, 168] width 119 height 24
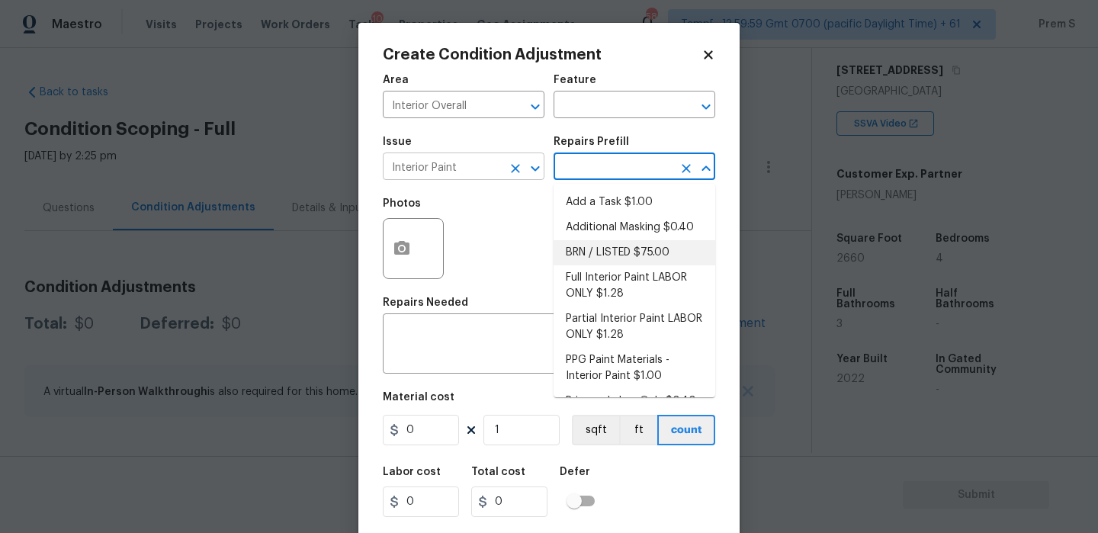
click at [512, 172] on icon "Clear" at bounding box center [515, 168] width 9 height 9
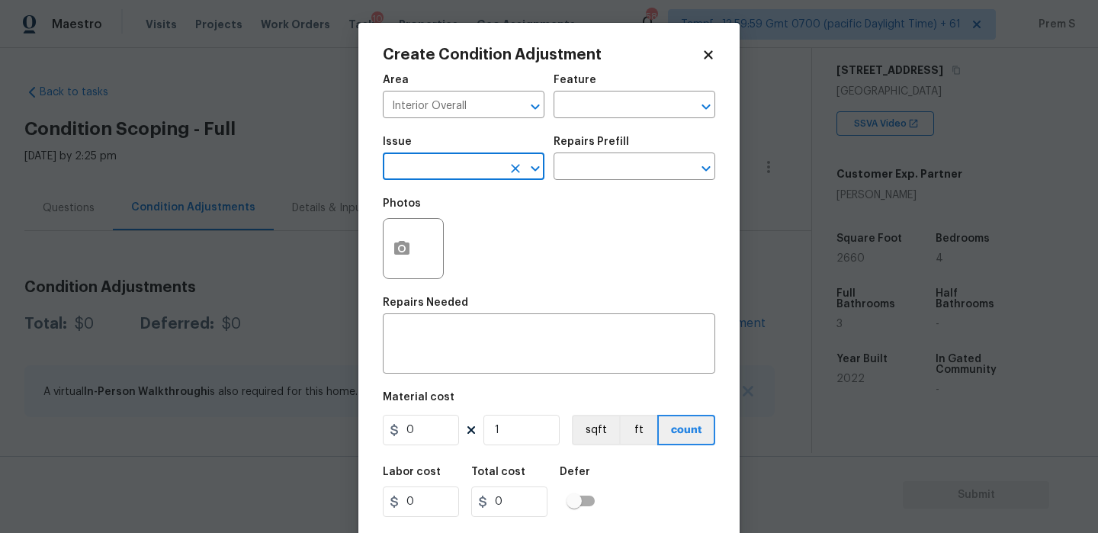
click at [458, 169] on input "text" at bounding box center [442, 168] width 119 height 24
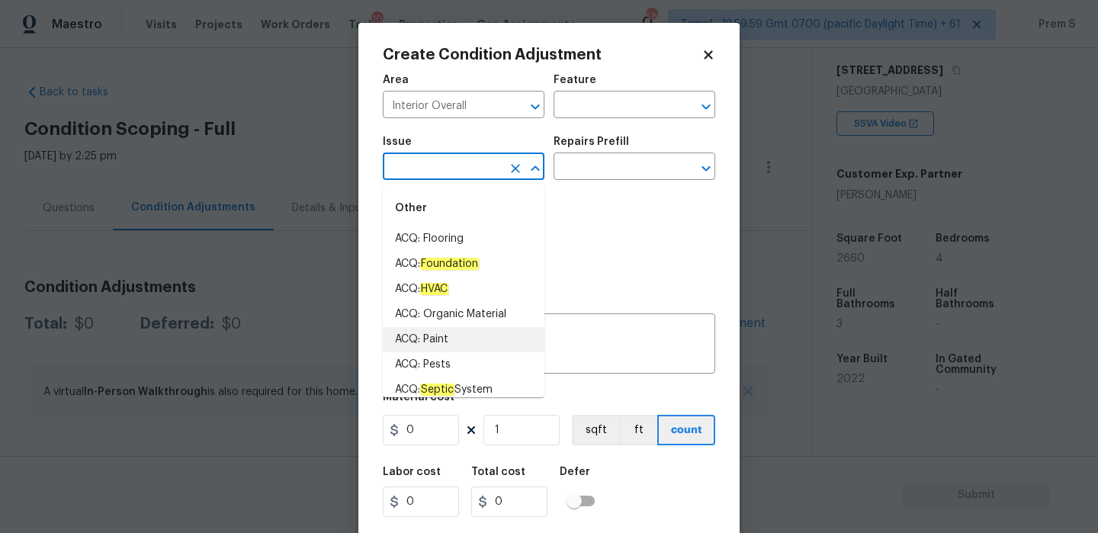
click at [468, 344] on li "ACQ: Paint" at bounding box center [464, 339] width 162 height 25
type input "ACQ: Paint"
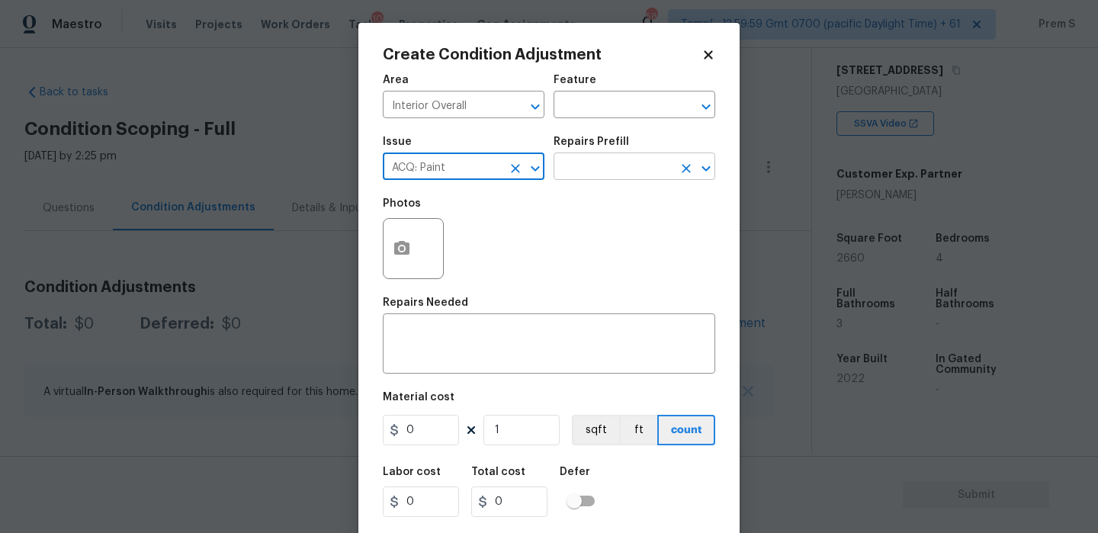
click at [651, 172] on input "text" at bounding box center [613, 168] width 119 height 24
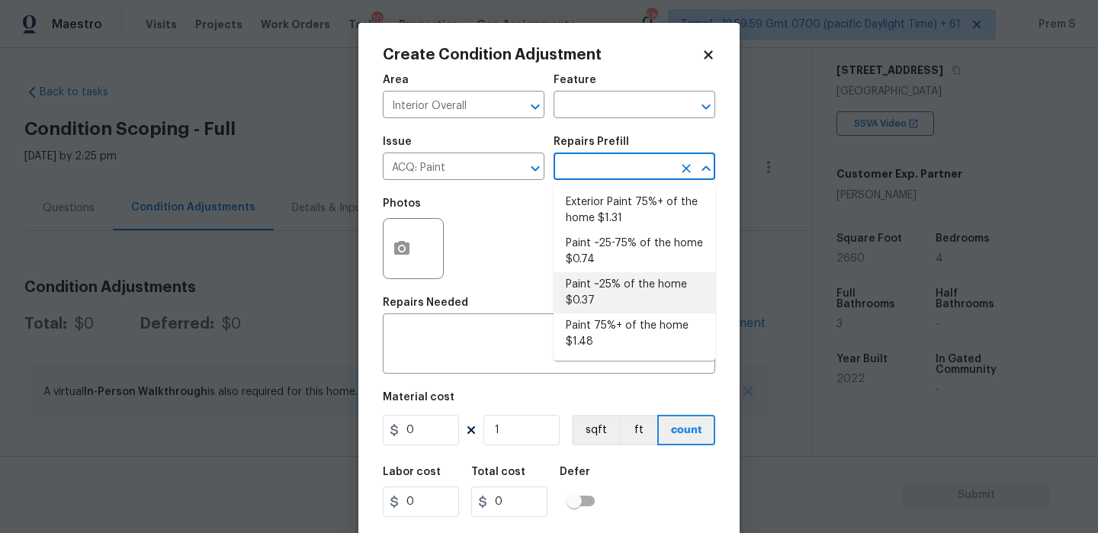
click at [599, 297] on li "Paint ~25% of the home $0.37" at bounding box center [635, 292] width 162 height 41
type input "Acquisition"
type textarea "Acquisition Scope: ~25% of the home needs interior paint"
type input "0.37"
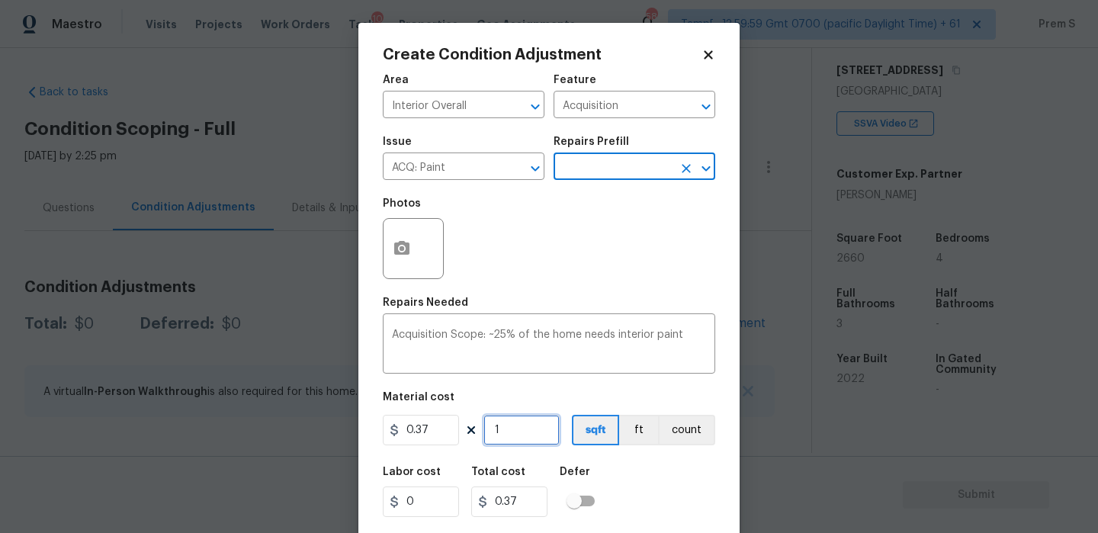
click at [526, 428] on input "1" at bounding box center [521, 430] width 76 height 31
type input "2"
type input "0.74"
type input "26"
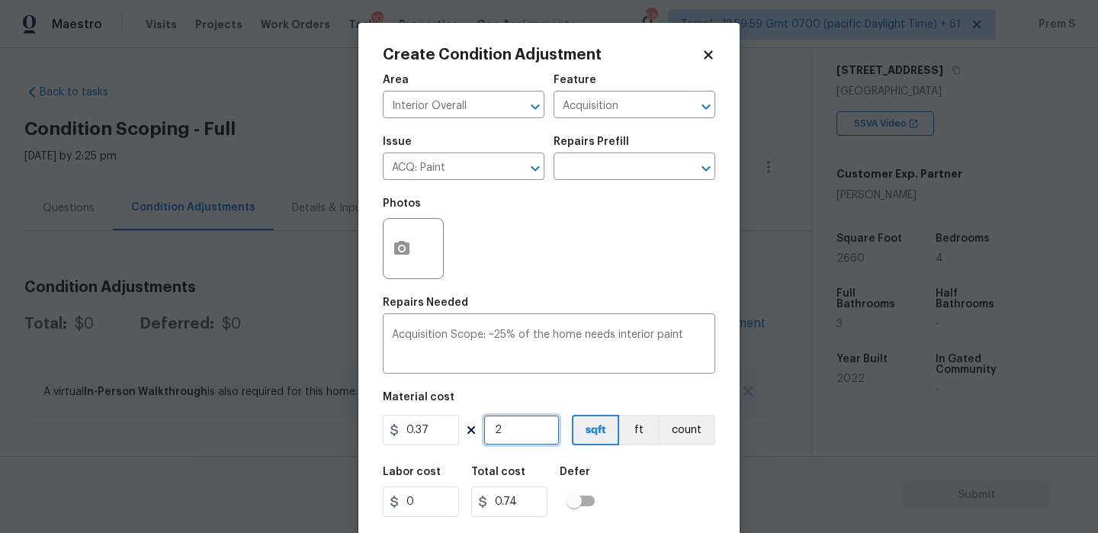
type input "9.62"
type input "266"
type input "98.42"
type input "2660"
type input "984.2"
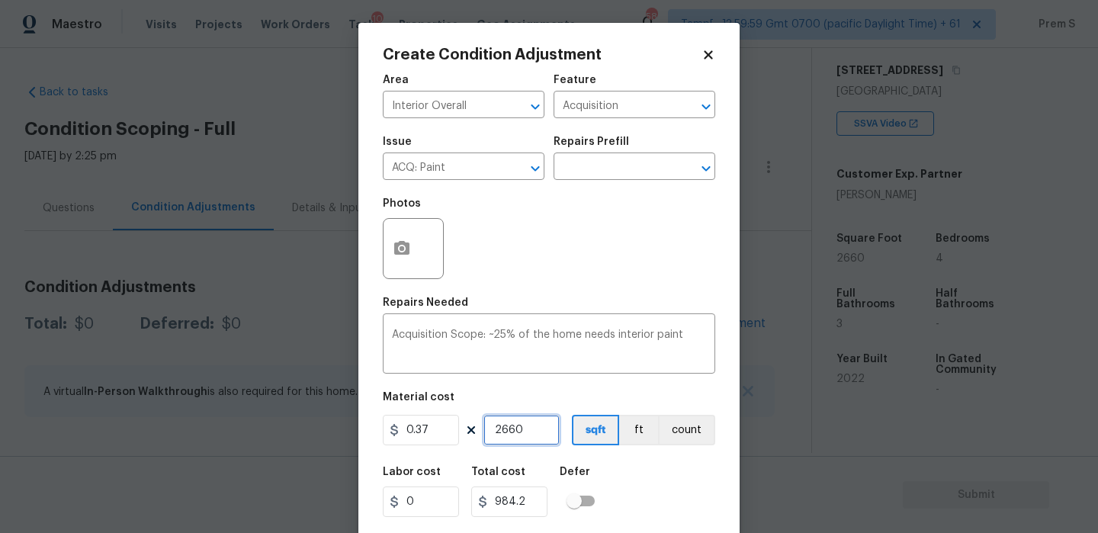
type input "2660"
click at [658, 499] on div "Labor cost 0 Total cost 984.2 Defer" at bounding box center [549, 492] width 332 height 69
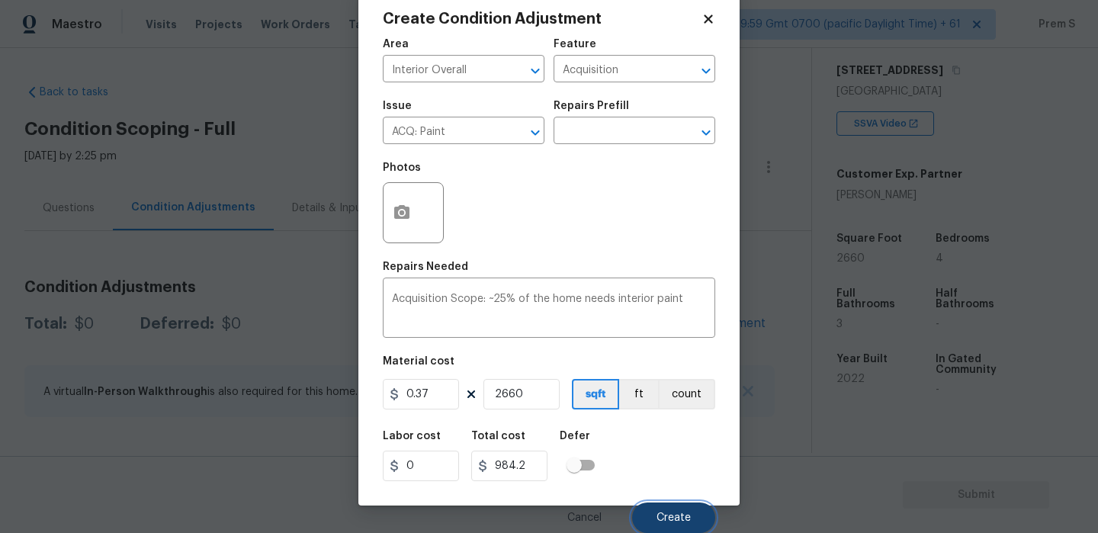
click at [679, 519] on span "Create" at bounding box center [674, 517] width 34 height 11
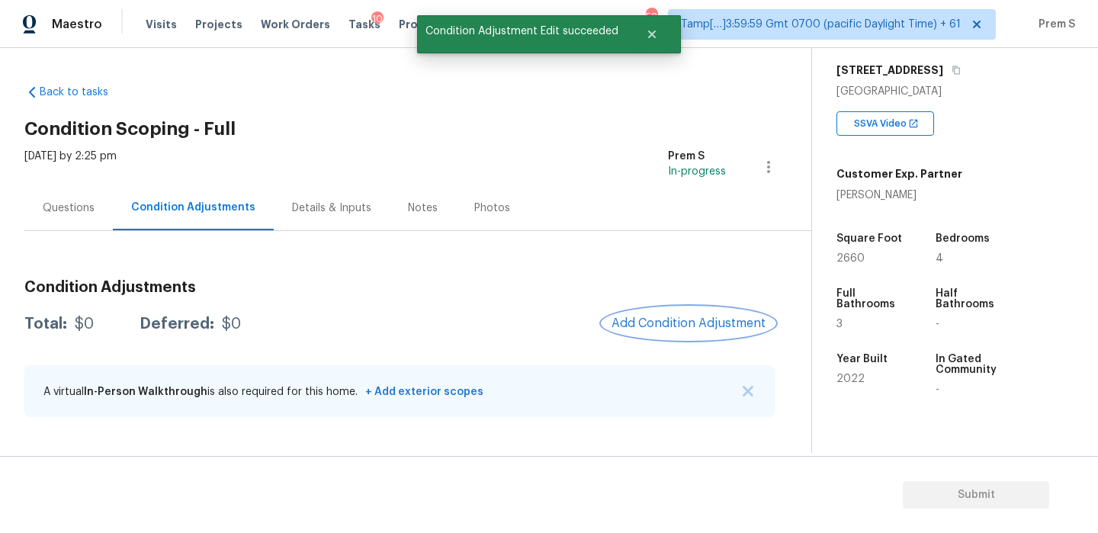
scroll to position [0, 0]
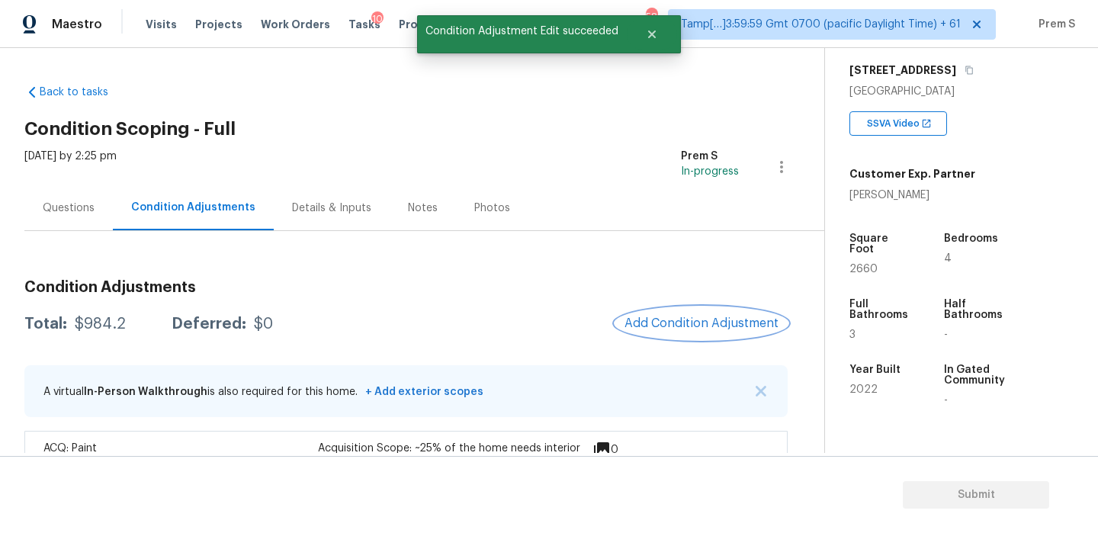
click at [675, 326] on span "Add Condition Adjustment" at bounding box center [701, 323] width 154 height 14
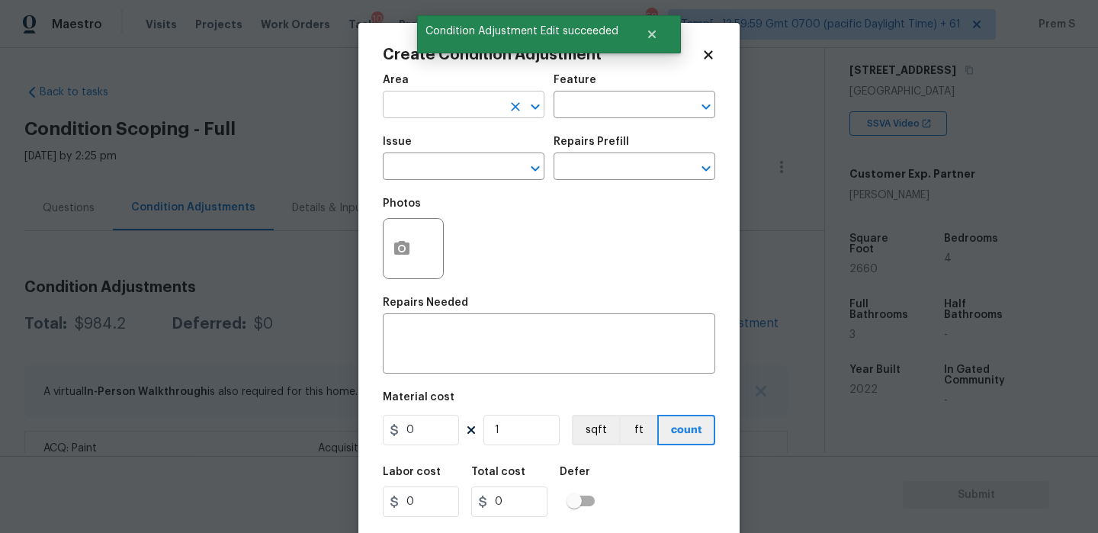
click at [438, 115] on input "text" at bounding box center [442, 107] width 119 height 24
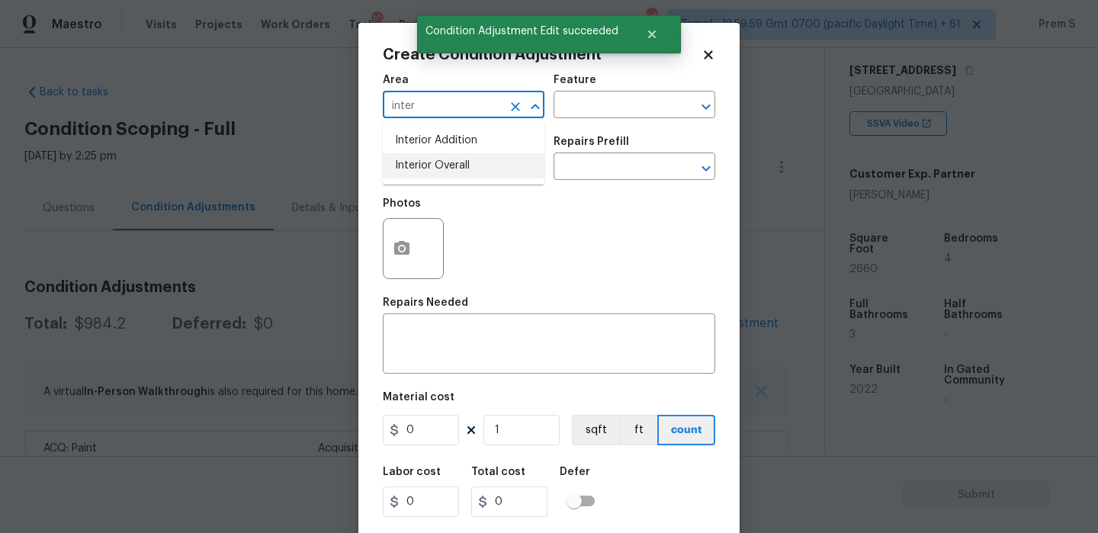
click at [444, 157] on li "Interior Overall" at bounding box center [464, 165] width 162 height 25
type input "Interior Overall"
click at [444, 157] on input "text" at bounding box center [442, 168] width 119 height 24
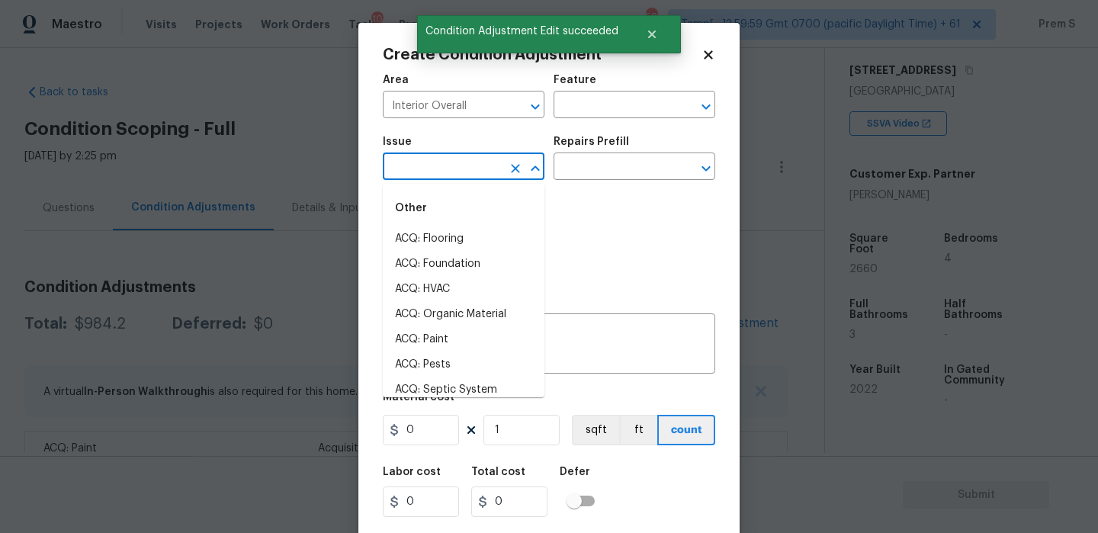
click at [444, 157] on input "text" at bounding box center [442, 168] width 119 height 24
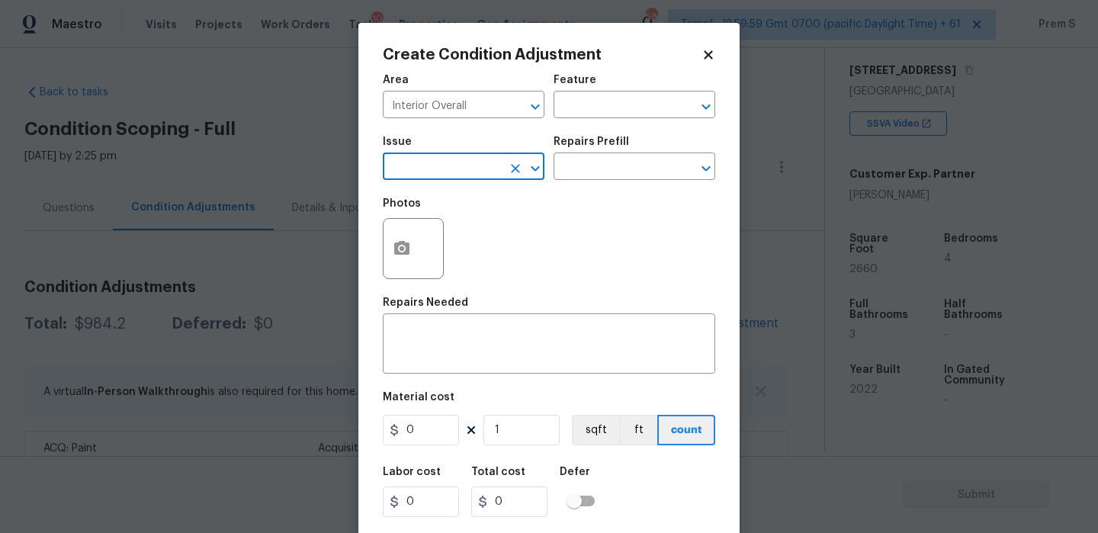
click at [479, 169] on input "text" at bounding box center [442, 168] width 119 height 24
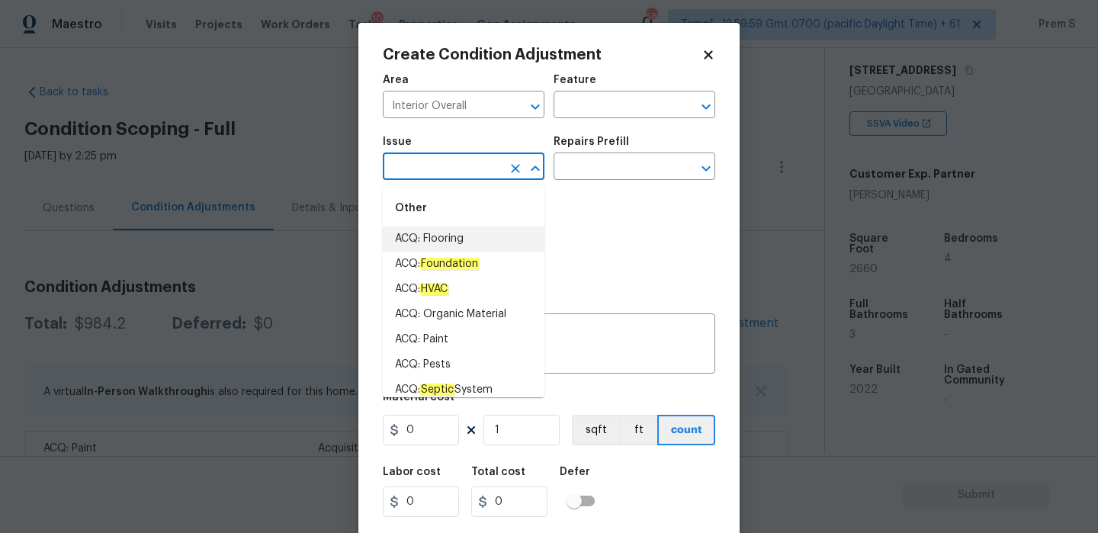
click at [489, 242] on li "ACQ: Flooring" at bounding box center [464, 238] width 162 height 25
type input "ACQ: Flooring"
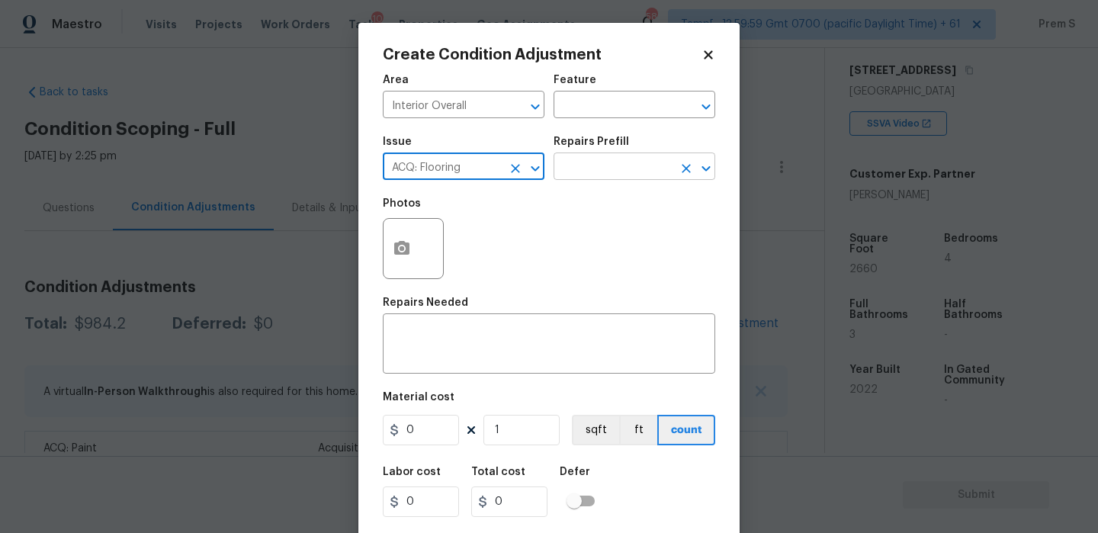
click at [611, 162] on input "text" at bounding box center [613, 168] width 119 height 24
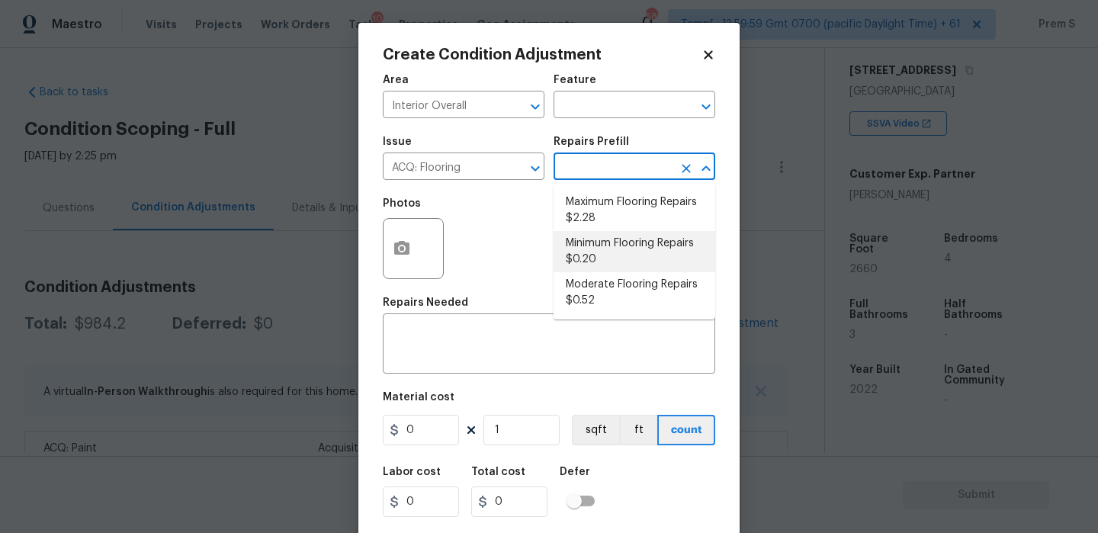
click at [639, 247] on li "Minimum Flooring Repairs $0.20" at bounding box center [635, 251] width 162 height 41
type input "Acquisition"
type textarea "Acquisition Scope: Minimum flooring repairs"
type input "0.2"
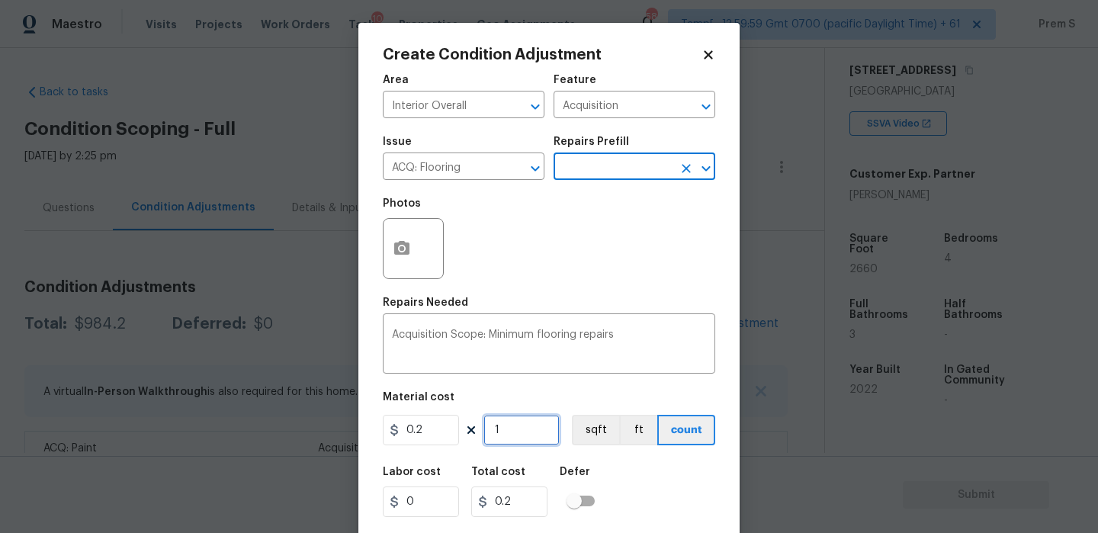
click at [511, 435] on input "1" at bounding box center [521, 430] width 76 height 31
type input "2"
type input "0.4"
type input "26"
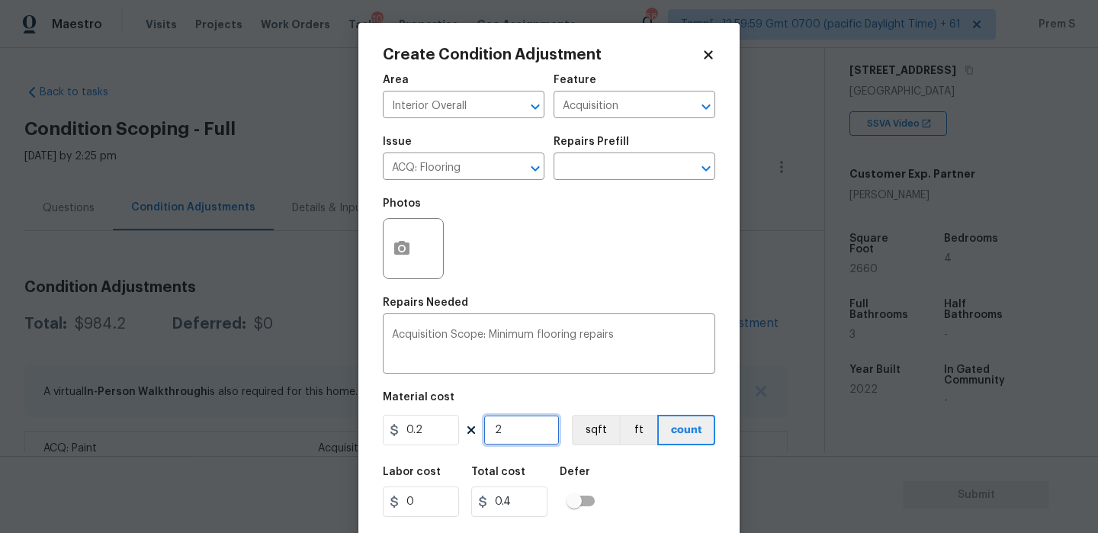
type input "5.2"
type input "266"
type input "53.2"
type input "2660"
type input "532"
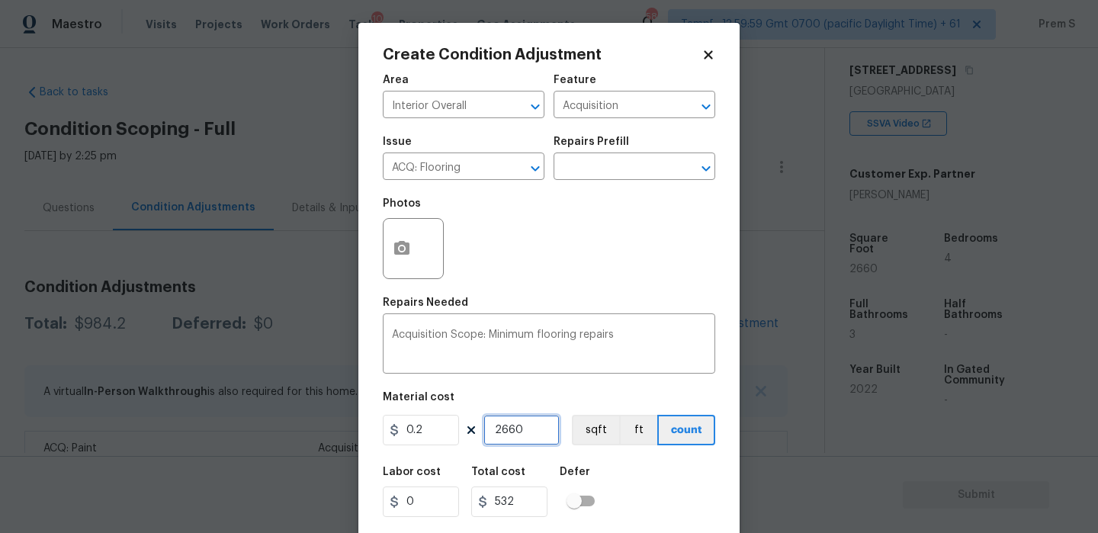
type input "2660"
click at [426, 425] on input "0.2" at bounding box center [421, 430] width 76 height 31
type input "400"
click at [511, 428] on input "2660" at bounding box center [521, 430] width 76 height 31
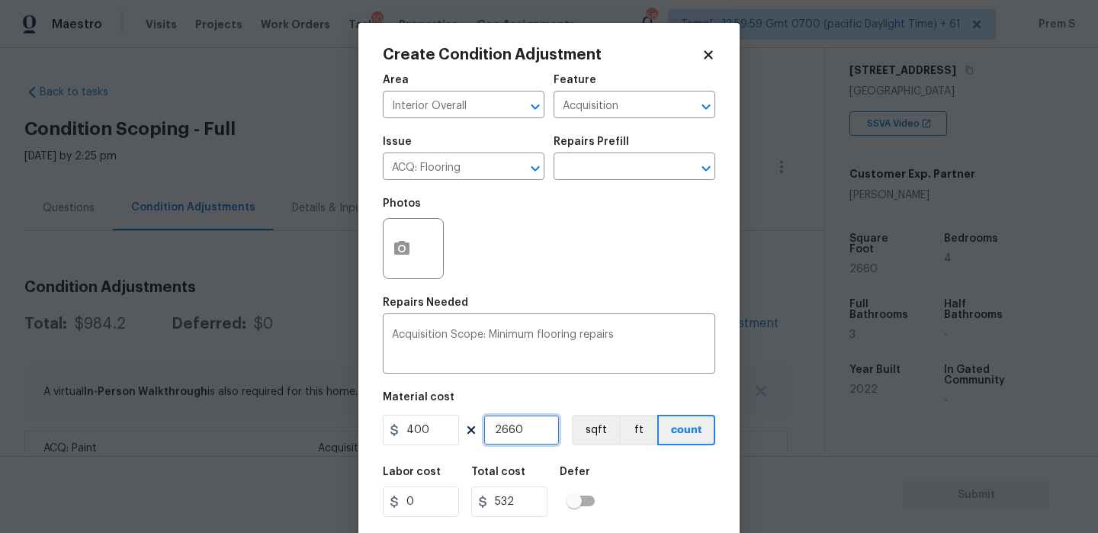
type input "1064000"
click at [511, 428] on input "2660" at bounding box center [521, 430] width 76 height 31
type input "1"
type input "400"
type input "1"
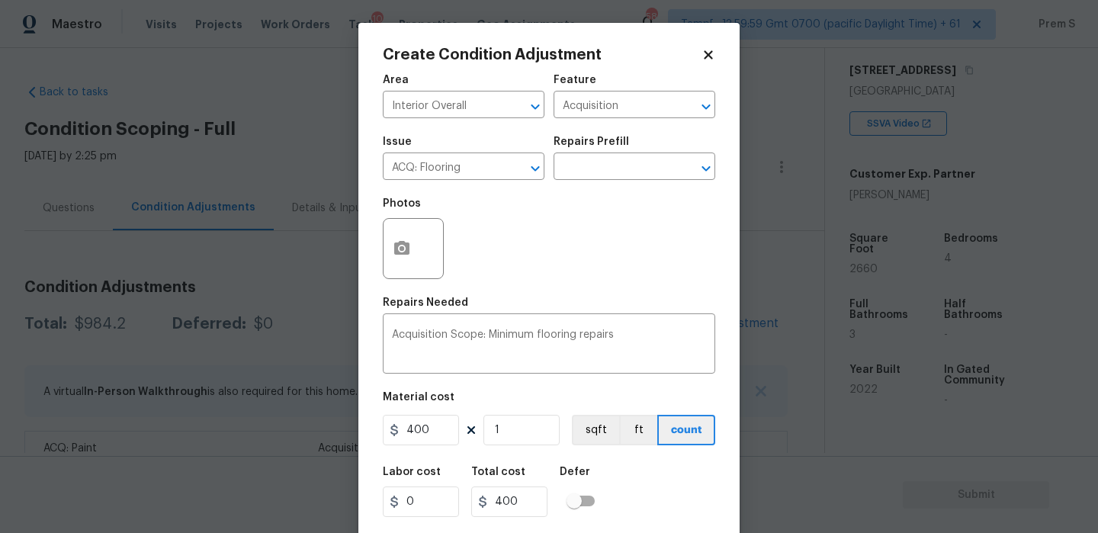
click at [668, 491] on div "Labor cost 0 Total cost 400 Defer" at bounding box center [549, 492] width 332 height 69
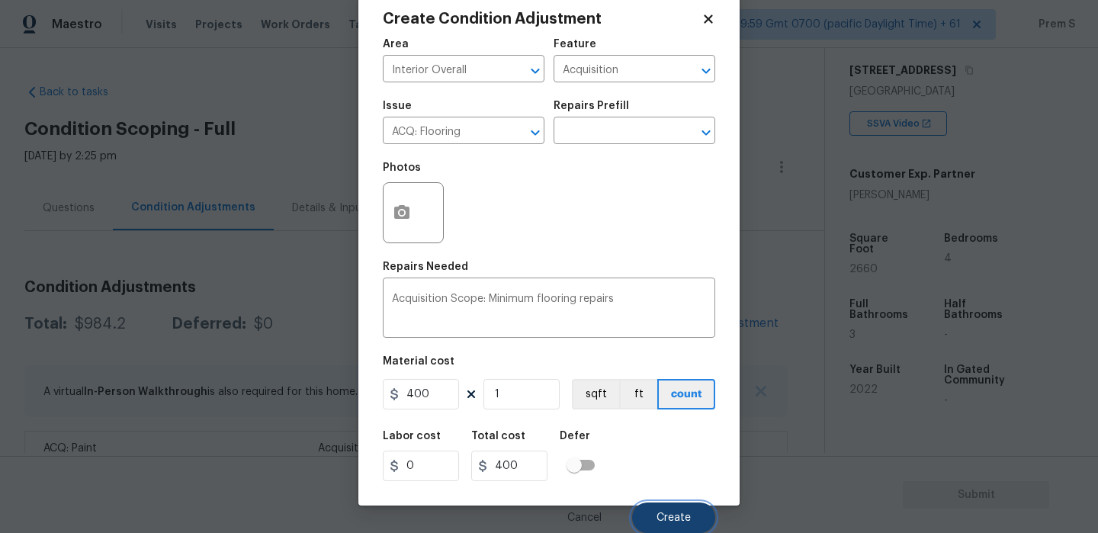
click at [669, 517] on span "Create" at bounding box center [674, 517] width 34 height 11
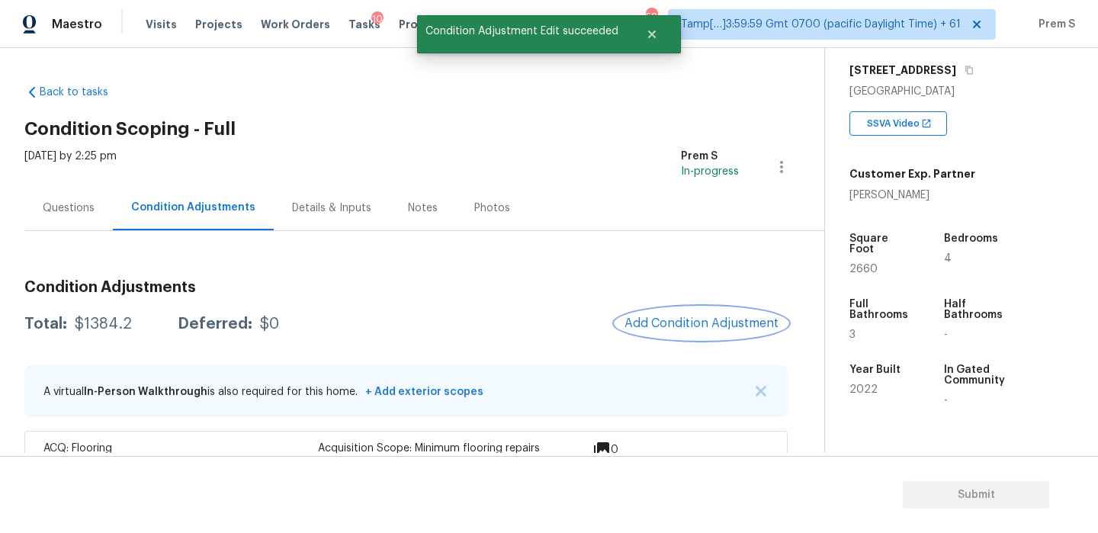
scroll to position [104, 0]
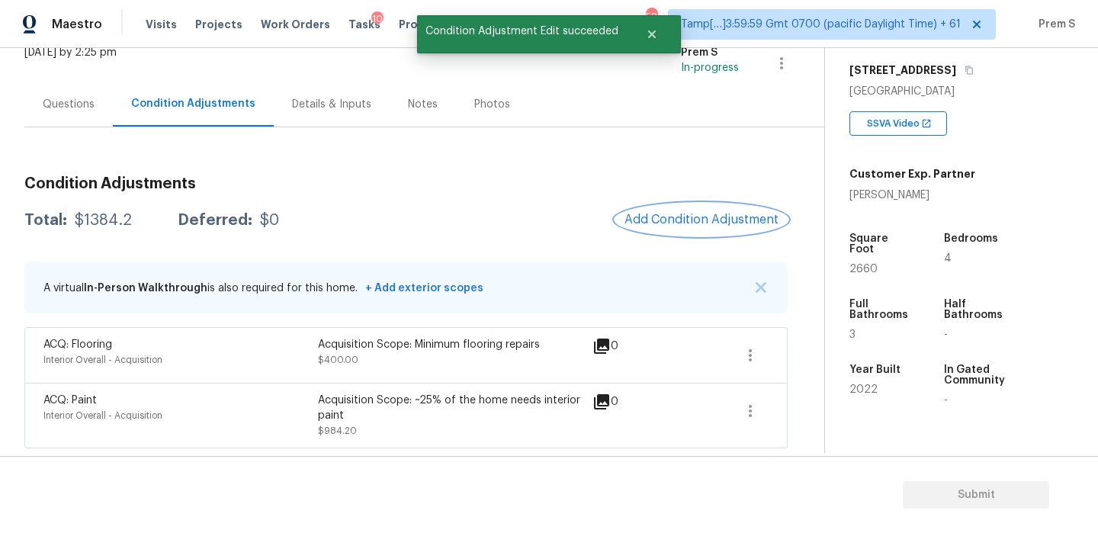
click at [714, 223] on span "Add Condition Adjustment" at bounding box center [701, 220] width 154 height 14
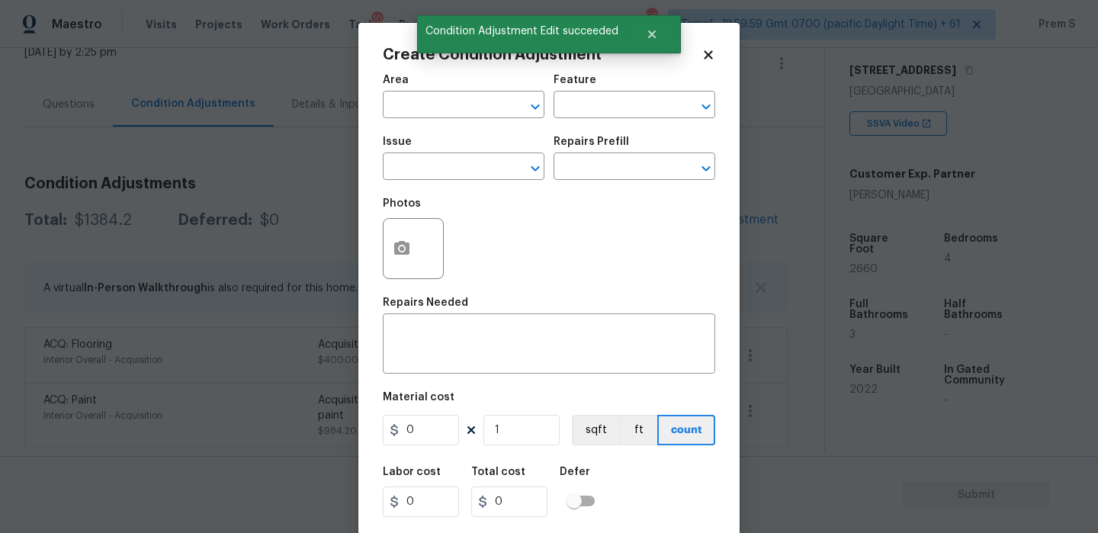
click at [461, 121] on span "Area ​" at bounding box center [464, 97] width 162 height 62
click at [478, 109] on input "text" at bounding box center [442, 107] width 119 height 24
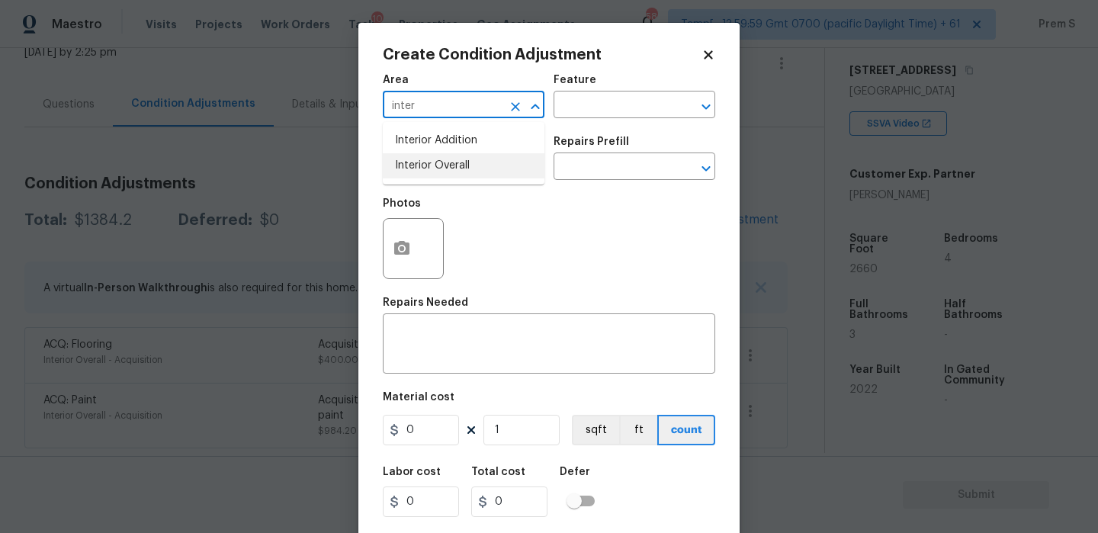
click at [479, 171] on li "Interior Overall" at bounding box center [464, 165] width 162 height 25
type input "Interior Overall"
click at [479, 171] on input "text" at bounding box center [442, 168] width 119 height 24
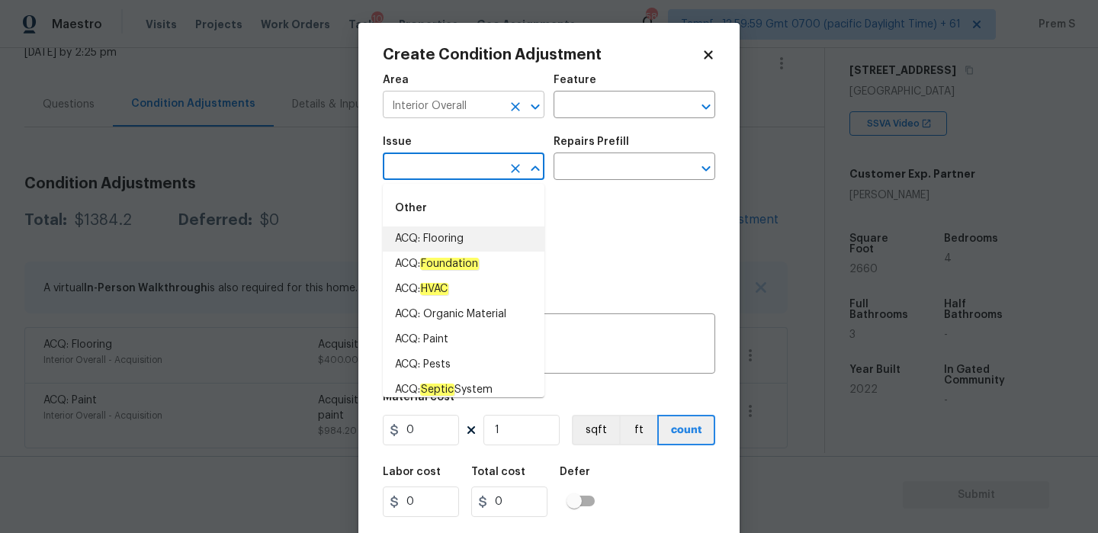
click at [519, 105] on icon "Clear" at bounding box center [515, 106] width 15 height 15
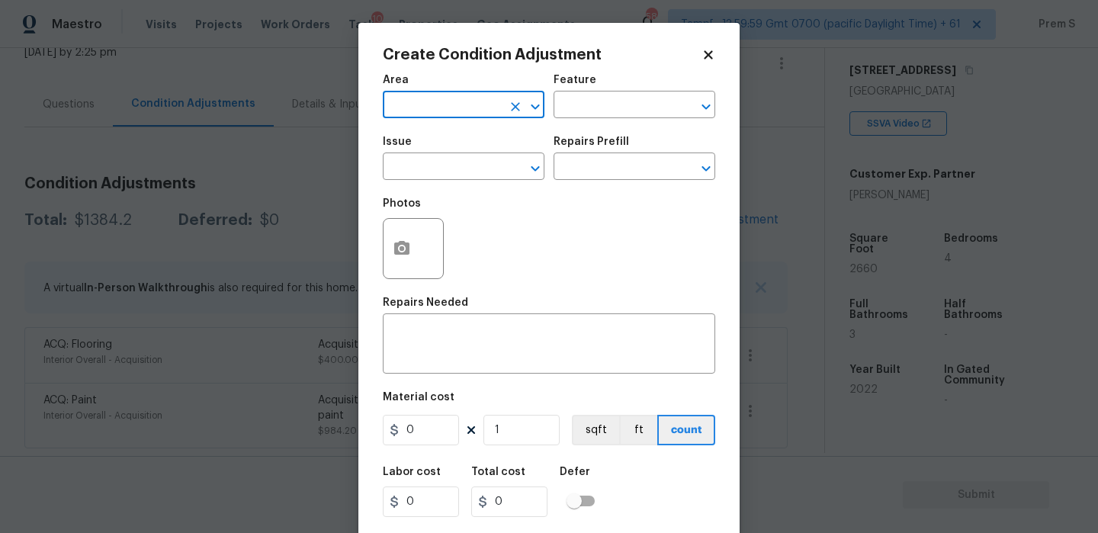
click at [458, 110] on input "text" at bounding box center [442, 107] width 119 height 24
click at [480, 170] on li "Exterior Overall" at bounding box center [464, 165] width 162 height 25
type input "Exterior Overall"
click at [480, 170] on input "text" at bounding box center [442, 168] width 119 height 24
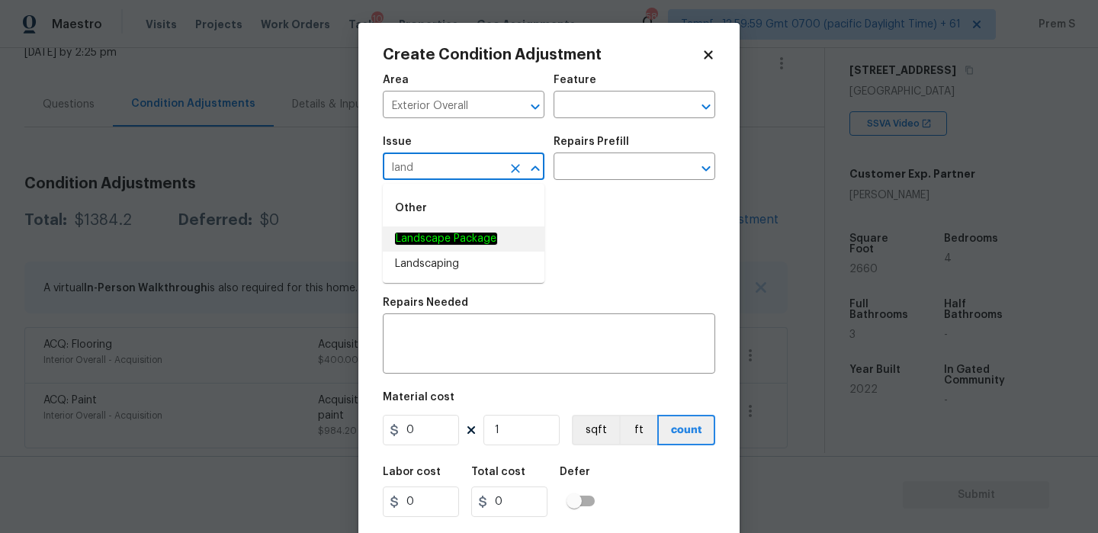
click at [509, 243] on li "Landscape Package" at bounding box center [464, 238] width 162 height 25
type input "Landscape Package"
click at [609, 165] on input "text" at bounding box center [613, 168] width 119 height 24
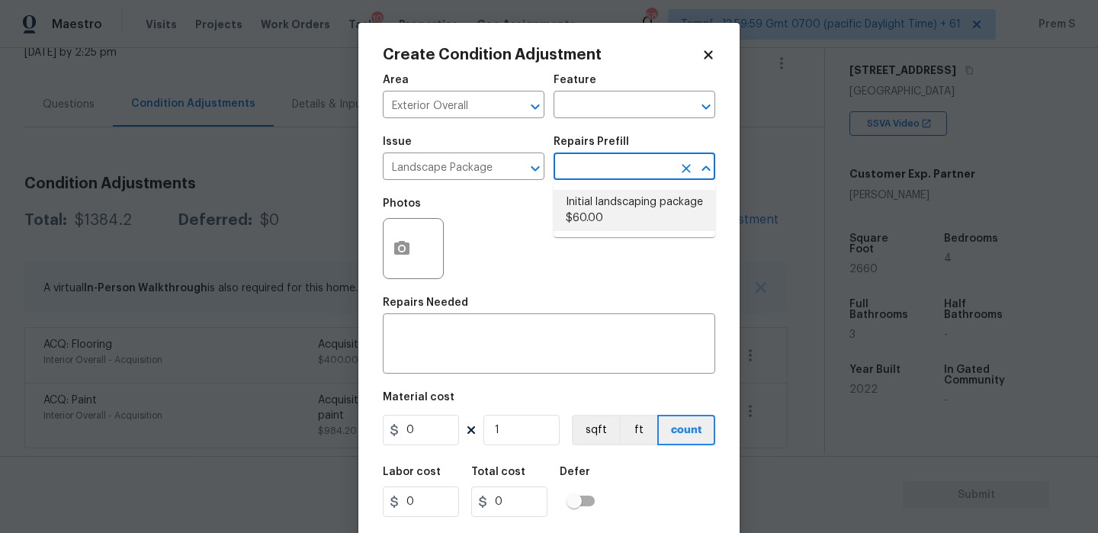
click at [637, 206] on li "Initial landscaping package $60.00" at bounding box center [635, 210] width 162 height 41
type input "Home Readiness Packages"
type textarea "Mowing of grass up to 6" in height. Mow, edge along driveways & sidewalks, trim…"
type input "60"
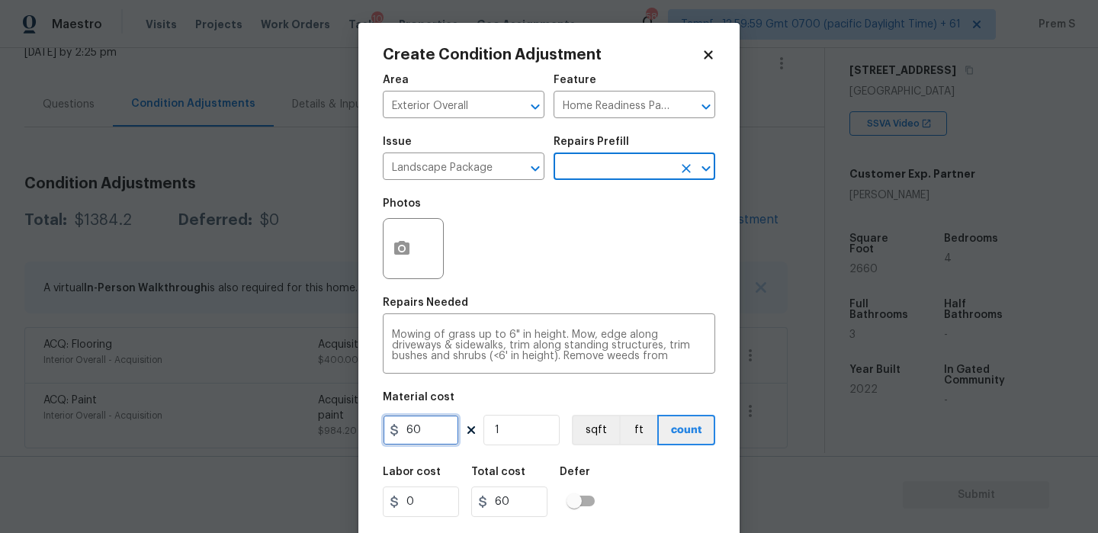
click at [445, 424] on input "60" at bounding box center [421, 430] width 76 height 31
type input "300"
click at [696, 504] on div "Labor cost 0 Total cost 300 Defer" at bounding box center [549, 492] width 332 height 69
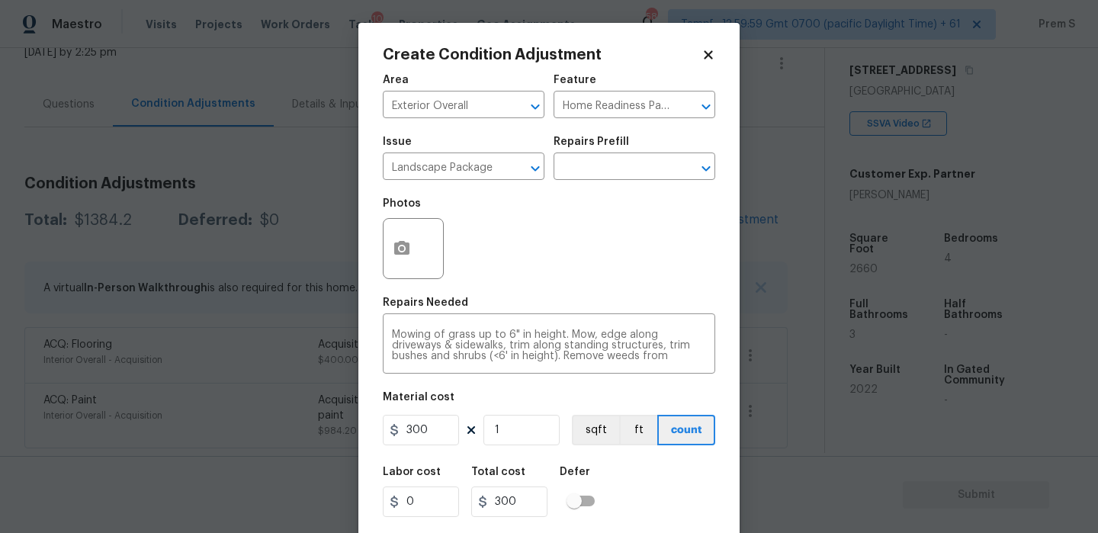
scroll to position [37, 0]
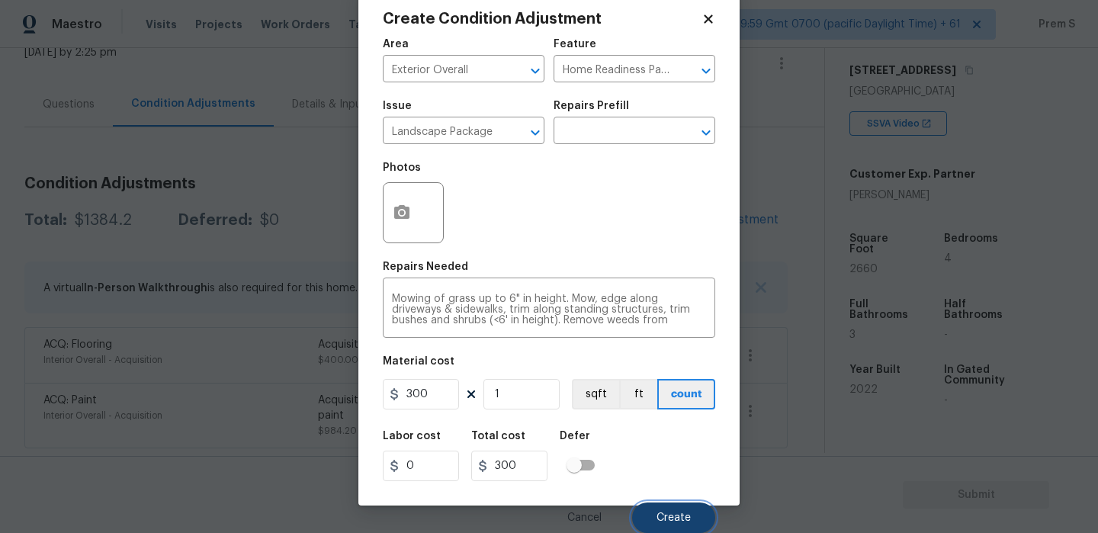
click at [688, 527] on button "Create" at bounding box center [673, 517] width 83 height 31
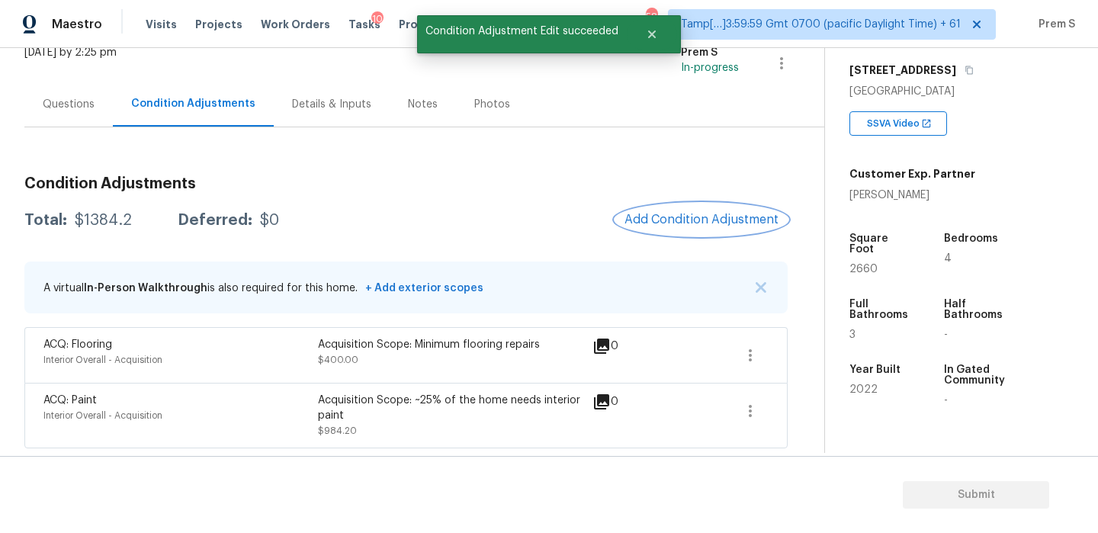
scroll to position [0, 0]
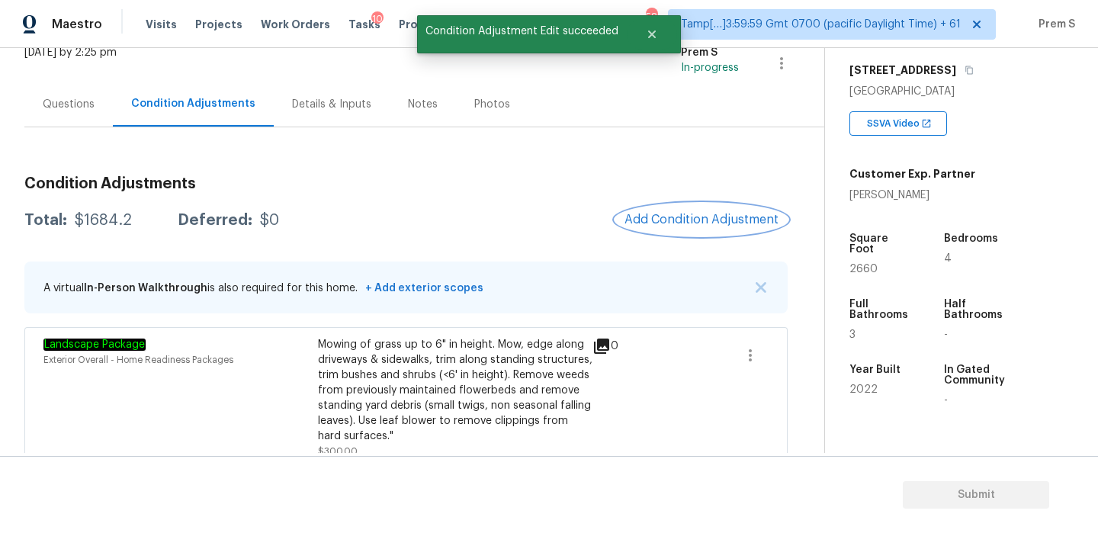
click at [710, 220] on span "Add Condition Adjustment" at bounding box center [701, 220] width 154 height 14
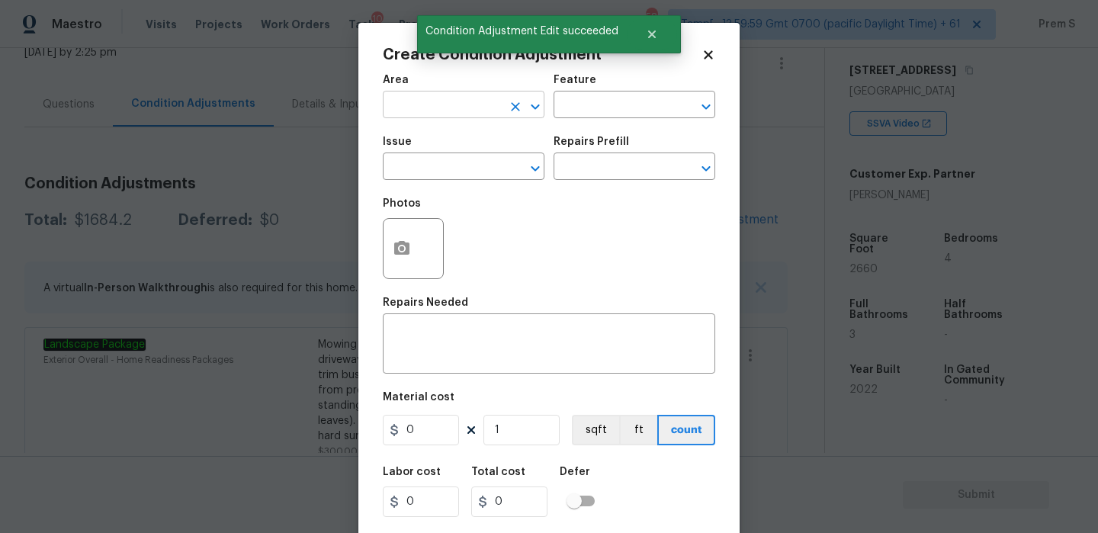
click at [438, 107] on input "text" at bounding box center [442, 107] width 119 height 24
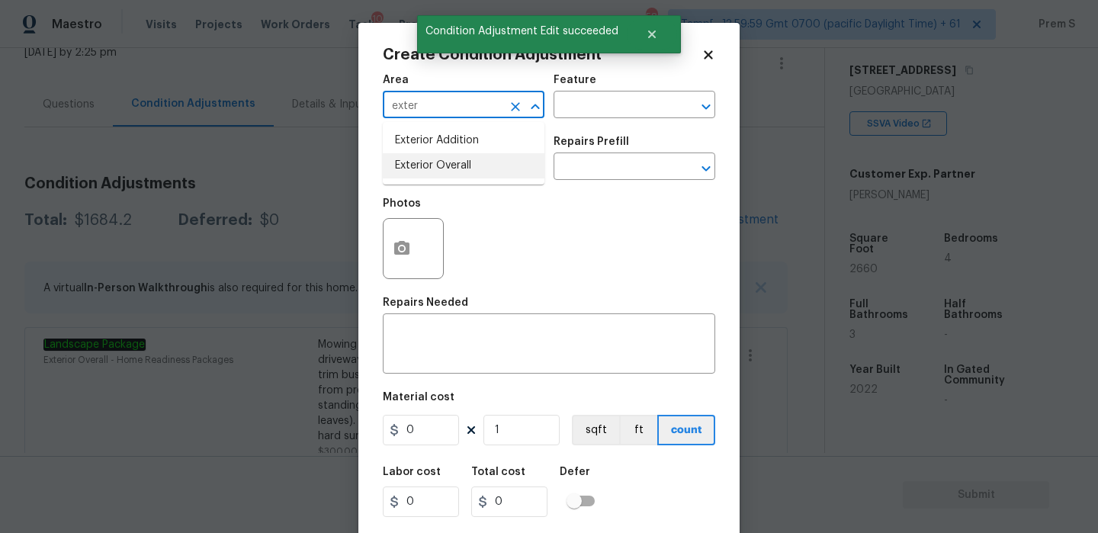
click at [435, 166] on li "Exterior Overall" at bounding box center [464, 165] width 162 height 25
type input "Exterior Overall"
click at [435, 166] on input "text" at bounding box center [442, 168] width 119 height 24
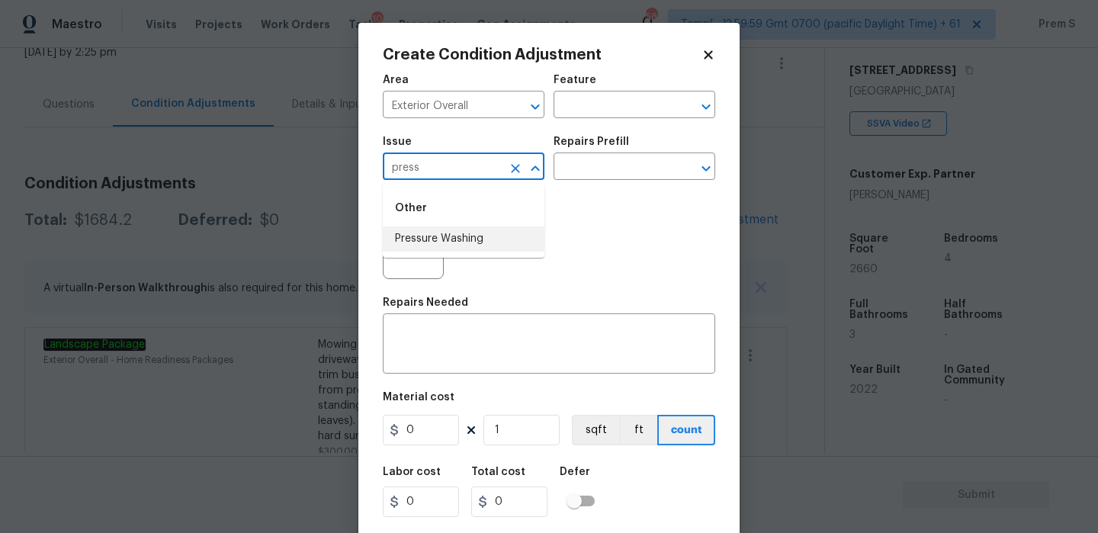
click at [435, 239] on li "Pressure Washing" at bounding box center [464, 238] width 162 height 25
type input "Pressure Washing"
click at [432, 369] on div "x ​" at bounding box center [549, 345] width 332 height 56
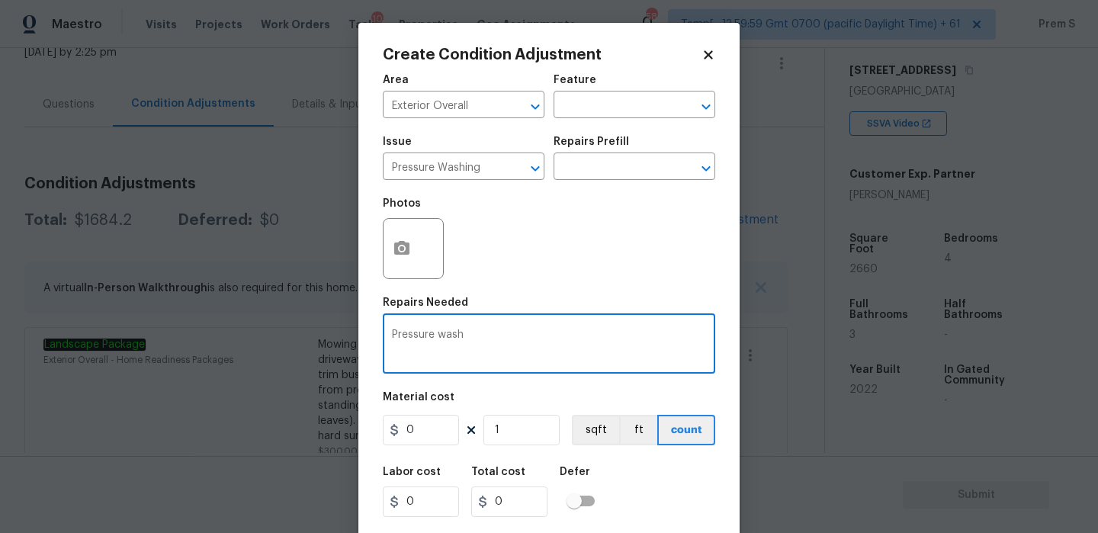
type textarea "Pressure wash"
click at [440, 435] on input "0" at bounding box center [421, 430] width 76 height 31
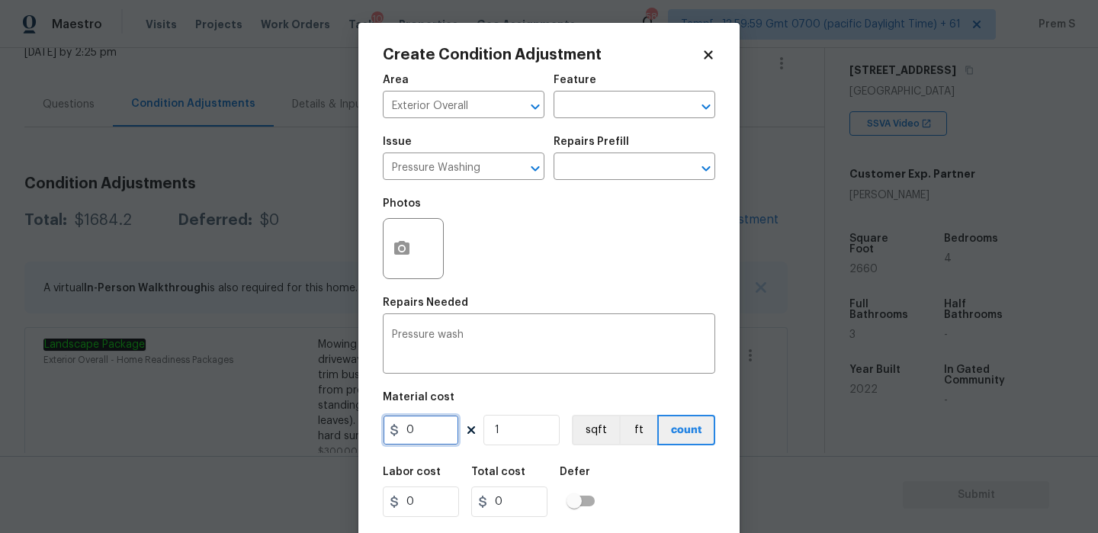
click at [440, 435] on input "0" at bounding box center [421, 430] width 76 height 31
type input "200"
click at [653, 503] on div "Labor cost 0 Total cost 200 Defer" at bounding box center [549, 492] width 332 height 69
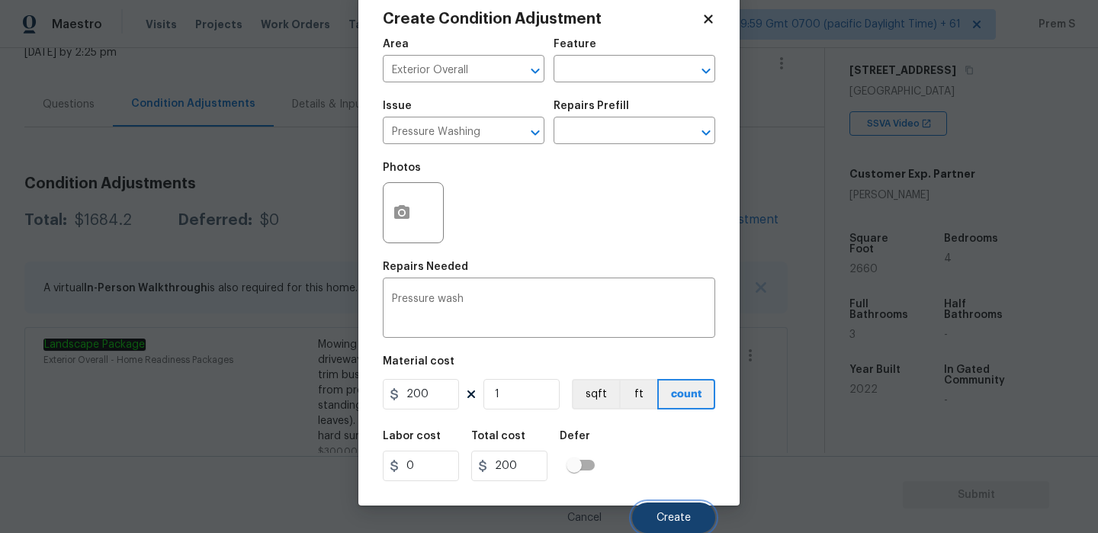
click at [672, 509] on button "Create" at bounding box center [673, 517] width 83 height 31
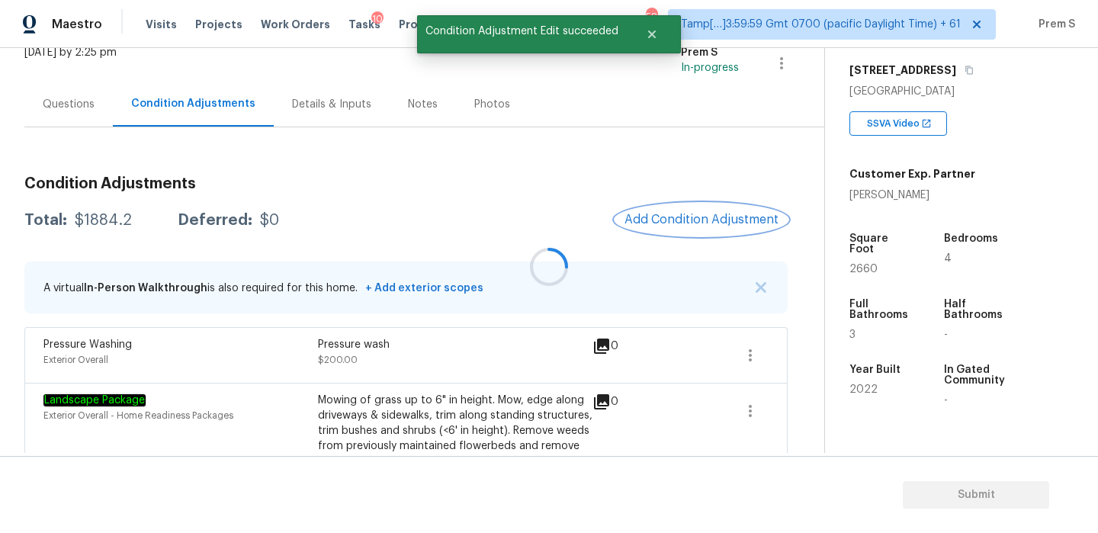
scroll to position [0, 0]
click at [658, 215] on div at bounding box center [549, 266] width 1098 height 533
click at [658, 215] on span "Add Condition Adjustment" at bounding box center [701, 220] width 154 height 14
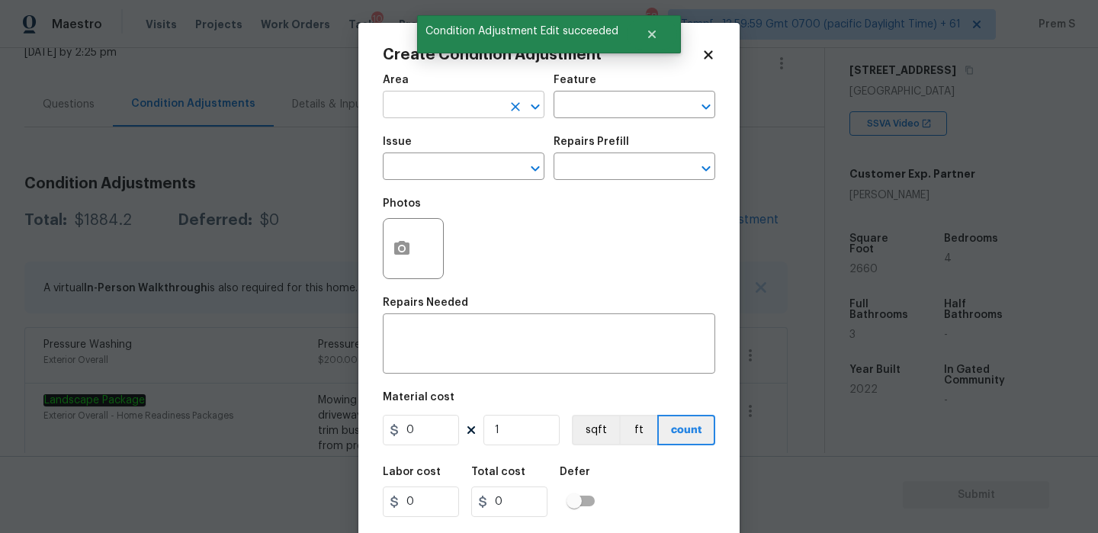
click at [425, 95] on input "text" at bounding box center [442, 107] width 119 height 24
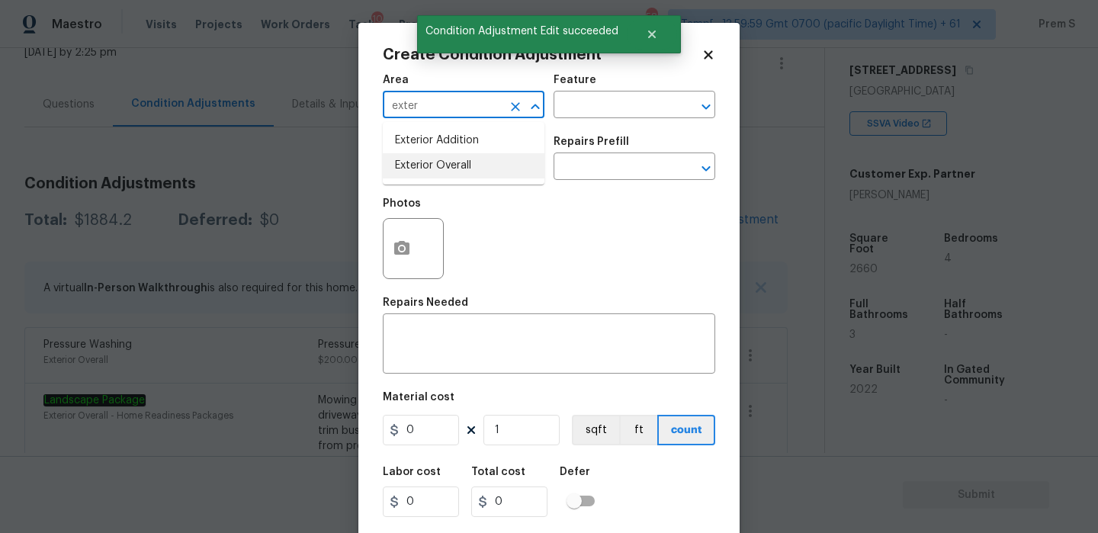
click at [421, 156] on li "Exterior Overall" at bounding box center [464, 165] width 162 height 25
type input "Exterior Overall"
click at [454, 322] on div "x ​" at bounding box center [549, 345] width 332 height 56
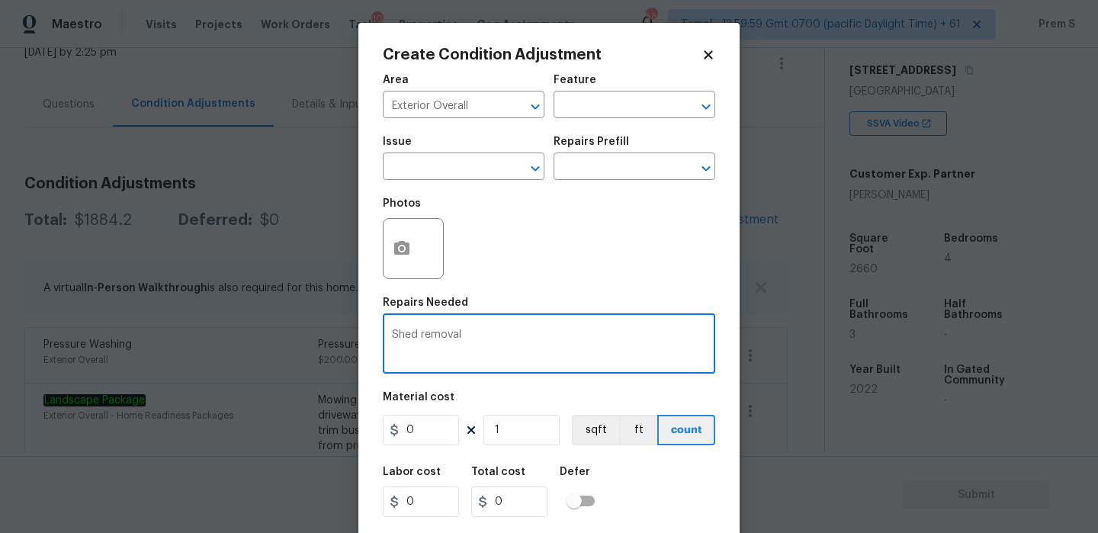
type textarea "Shed removal"
click at [425, 433] on input "0" at bounding box center [421, 430] width 76 height 31
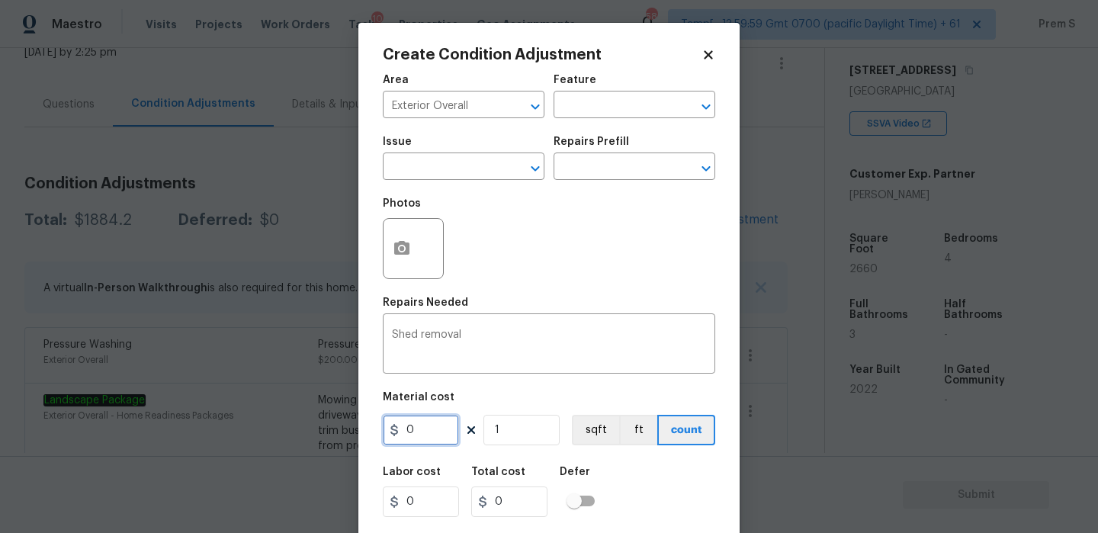
click at [425, 433] on input "0" at bounding box center [421, 430] width 76 height 31
type input "1400"
click at [672, 493] on div "Labor cost 0 Total cost 1400 Defer" at bounding box center [549, 492] width 332 height 69
click at [401, 249] on circle "button" at bounding box center [402, 248] width 5 height 5
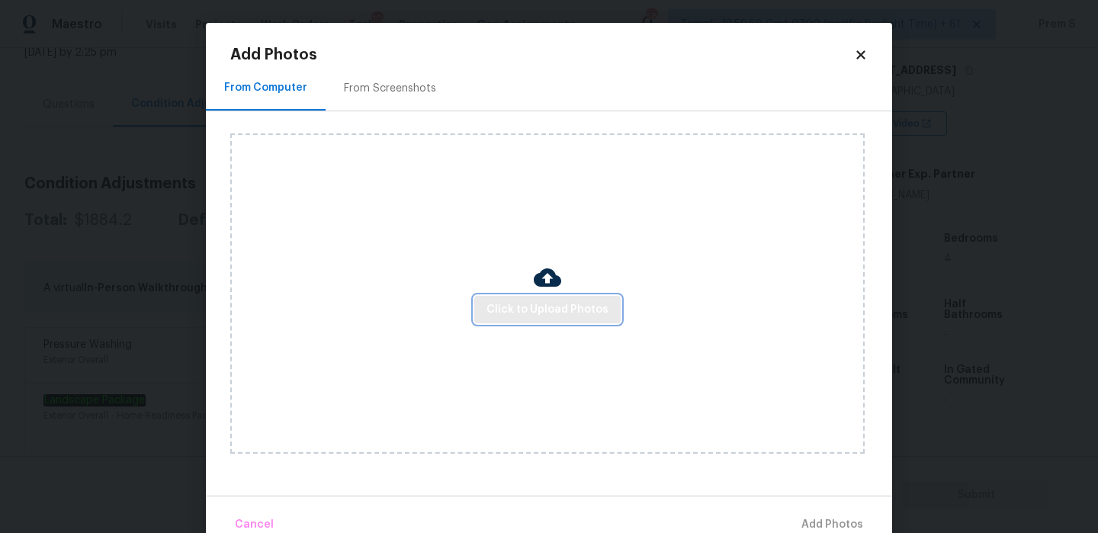
click at [544, 302] on span "Click to Upload Photos" at bounding box center [547, 309] width 122 height 19
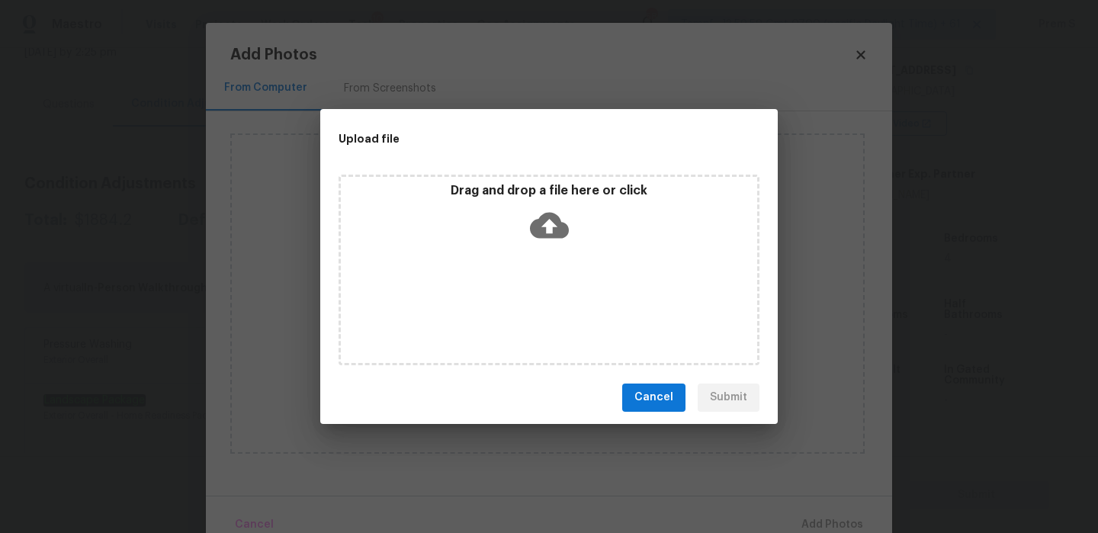
click at [544, 206] on icon at bounding box center [549, 225] width 39 height 39
